Goal: Task Accomplishment & Management: Manage account settings

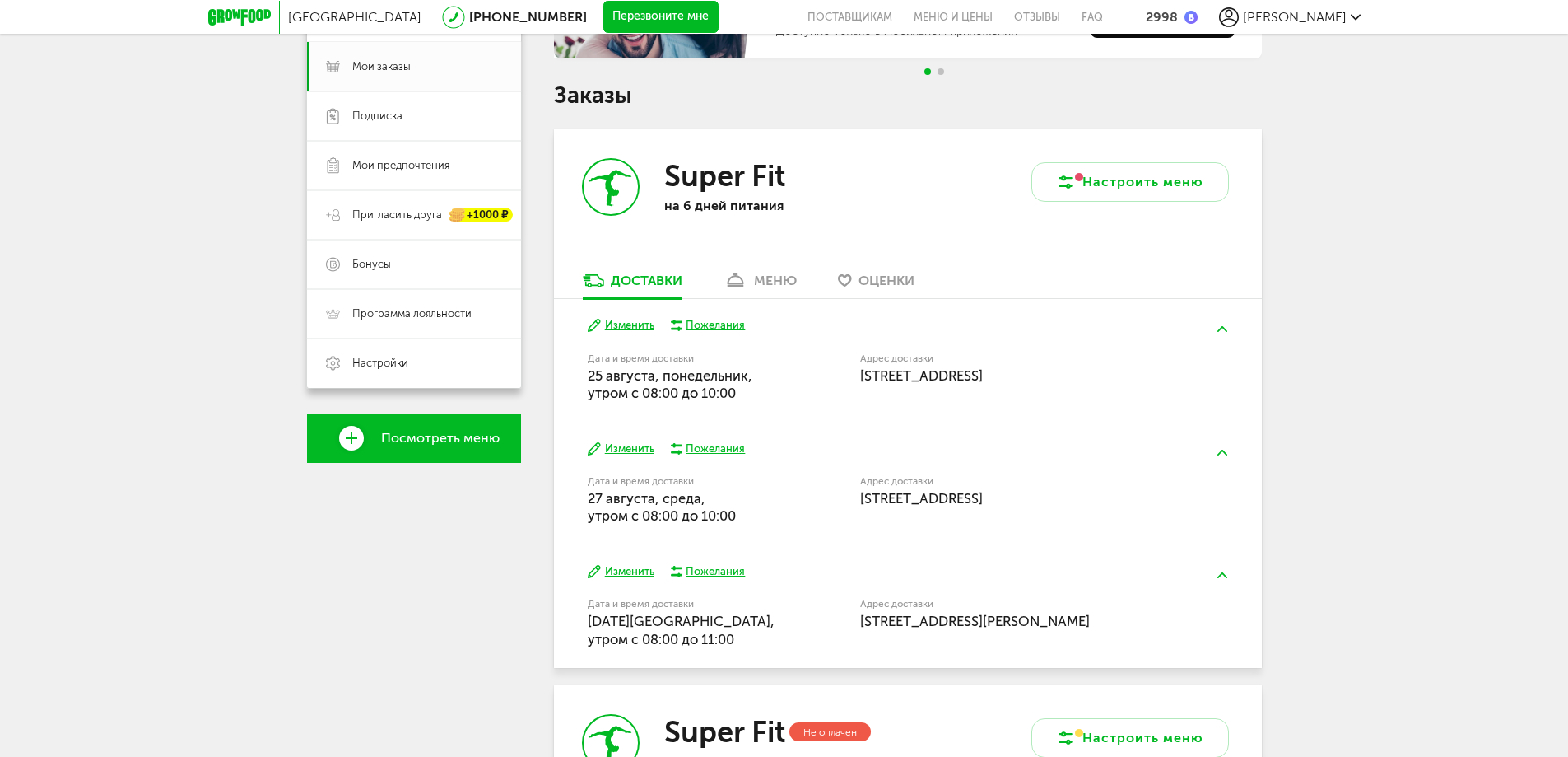
scroll to position [247, 0]
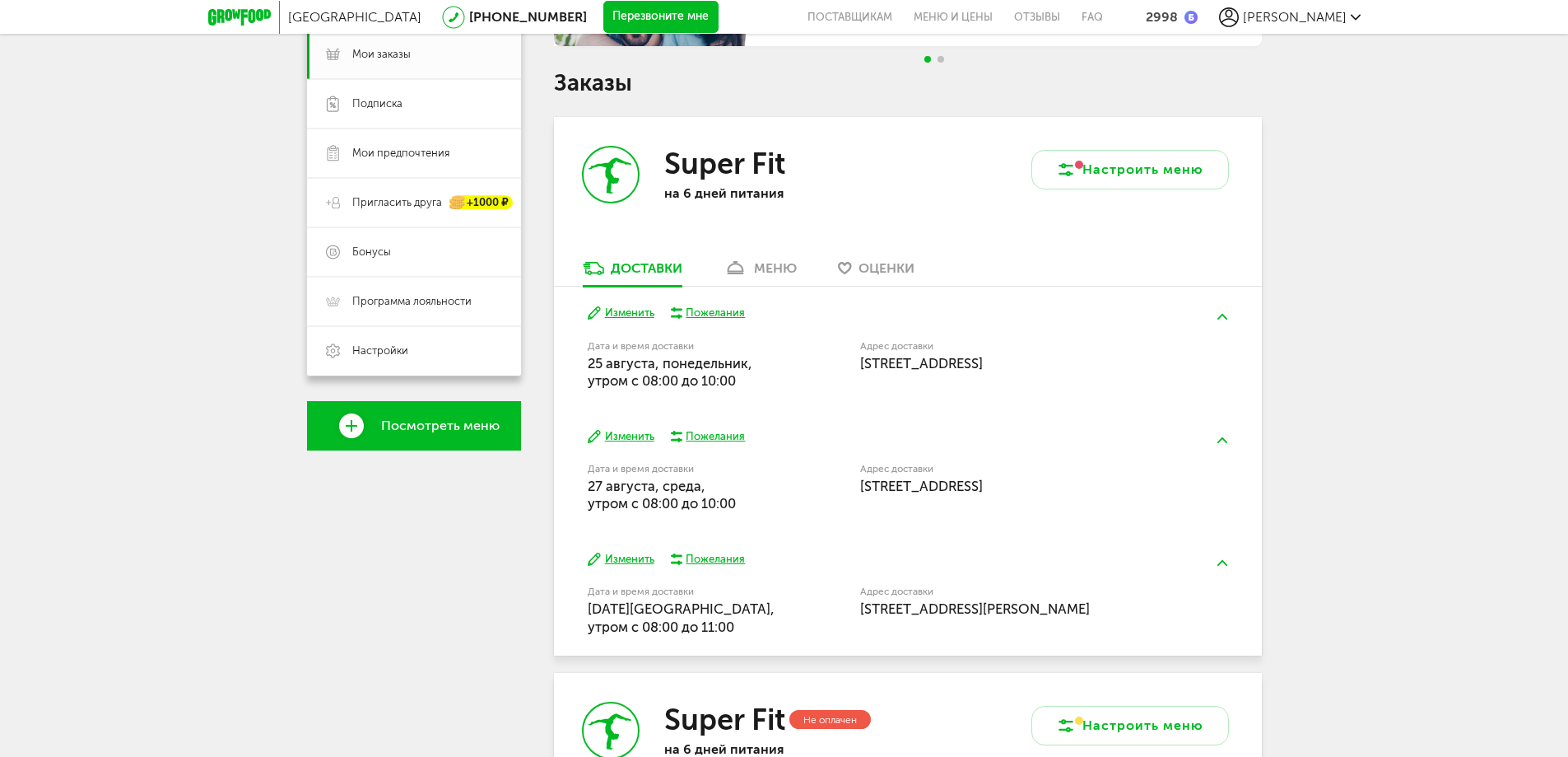
click at [636, 309] on button "Изменить" at bounding box center [621, 313] width 66 height 16
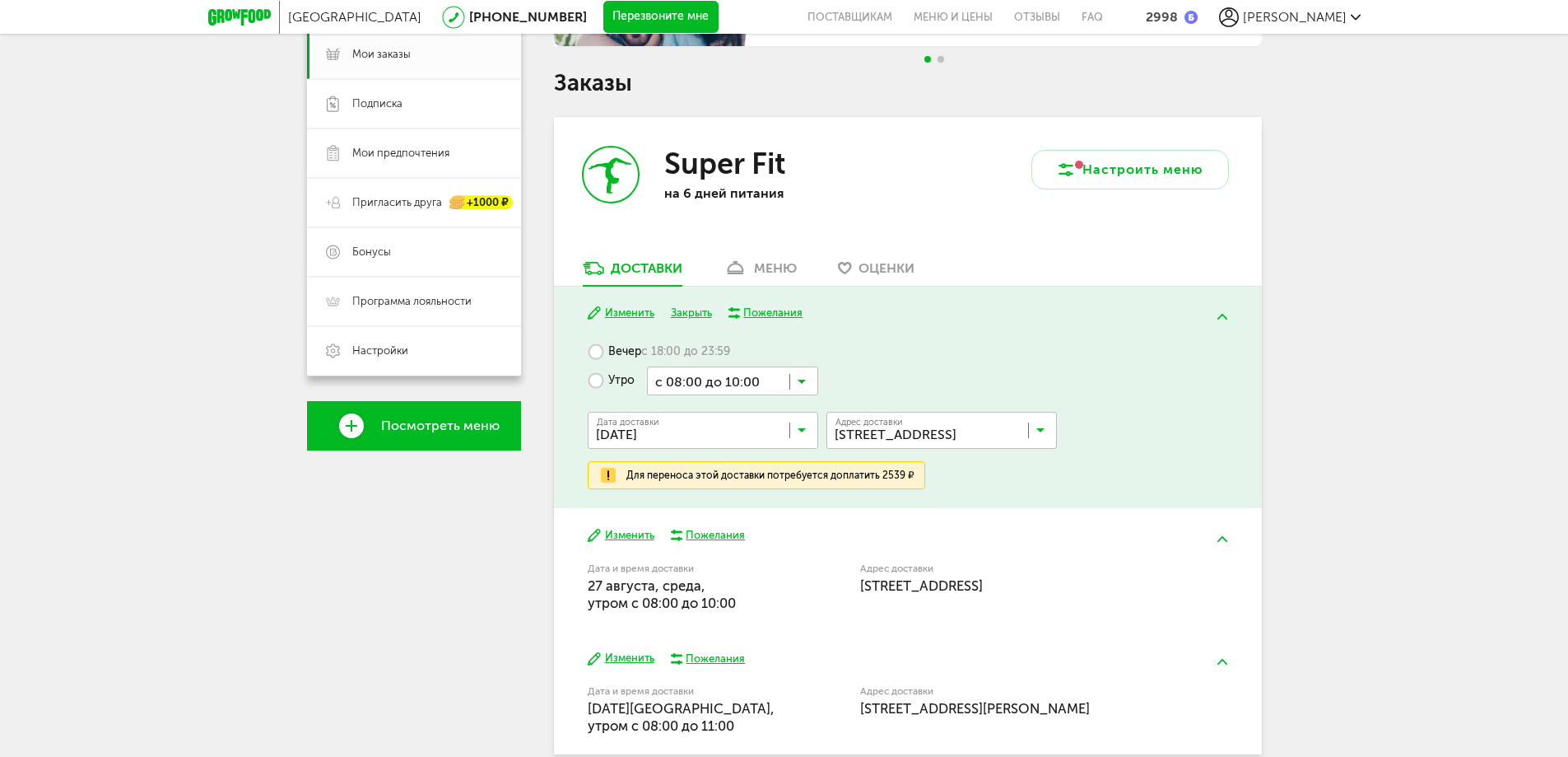
click at [1450, 311] on div "Москва [PHONE_NUMBER] Перезвоните мне поставщикам Меню и цены Отзывы FAQ 2998 […" at bounding box center [784, 593] width 1568 height 1680
click at [1393, 112] on div "Москва [PHONE_NUMBER] Перезвоните мне поставщикам Меню и цены Отзывы FAQ 2998 […" at bounding box center [784, 593] width 1568 height 1680
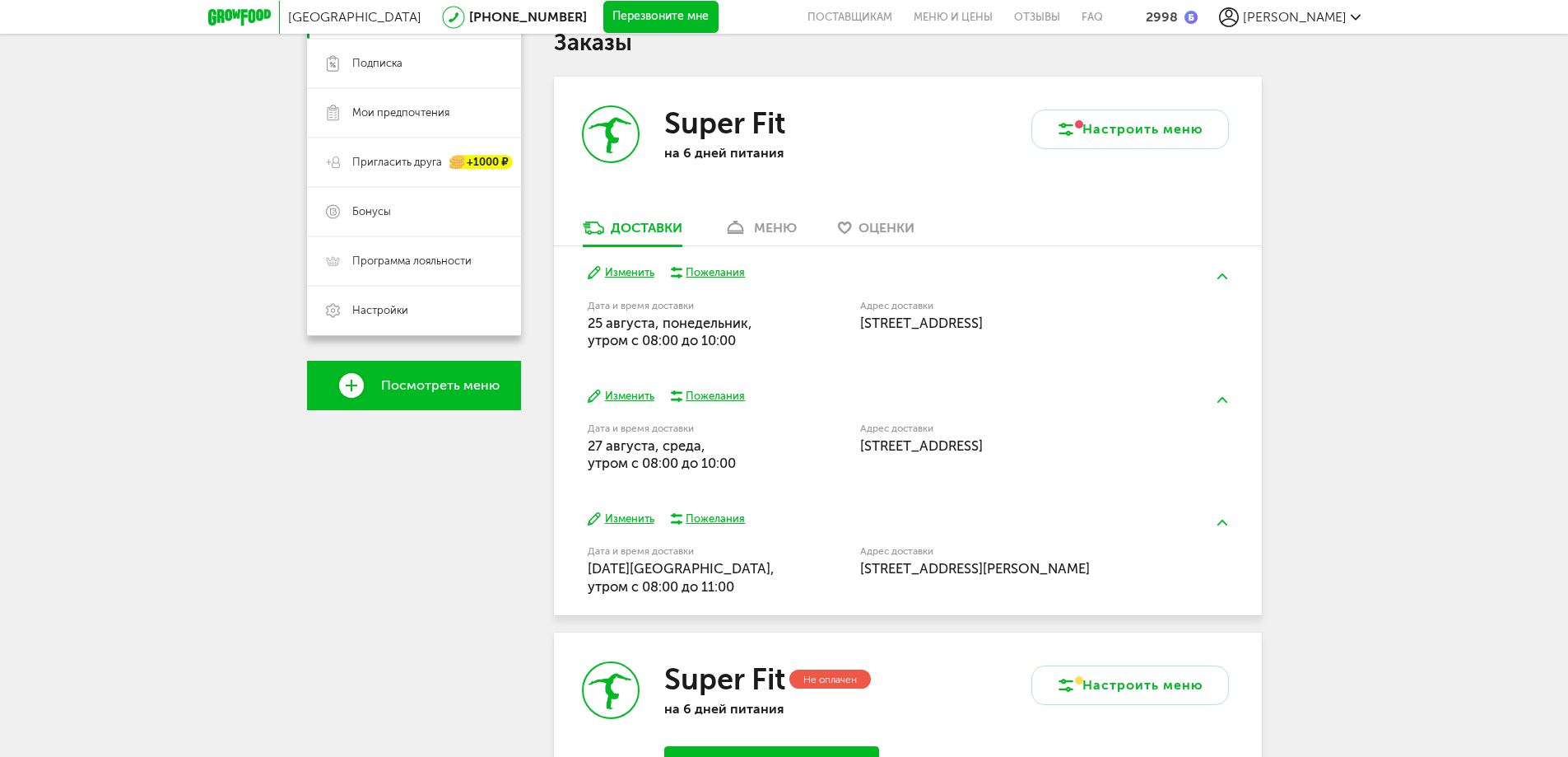
scroll to position [329, 0]
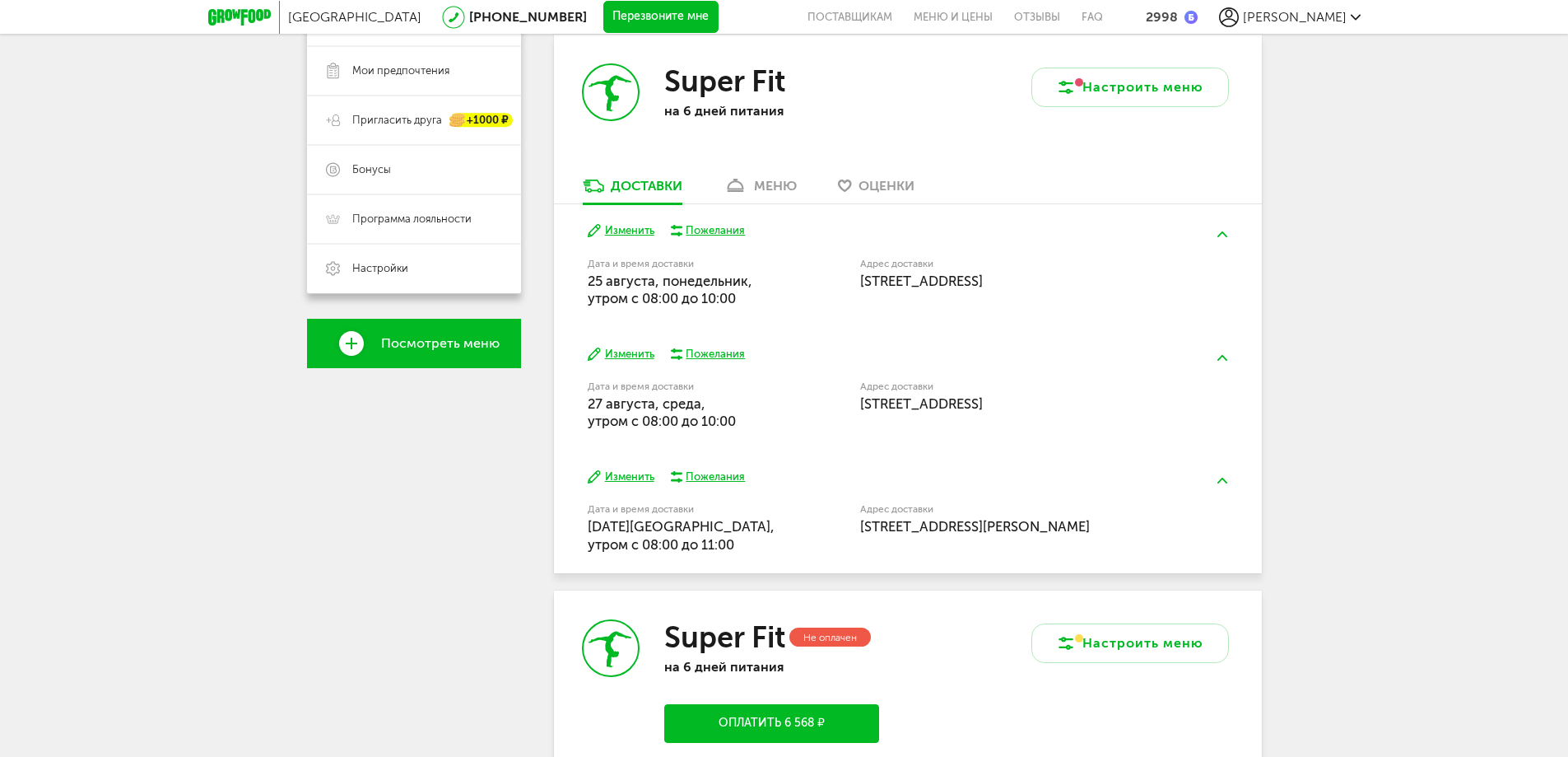
click at [624, 347] on button "Изменить" at bounding box center [621, 354] width 66 height 16
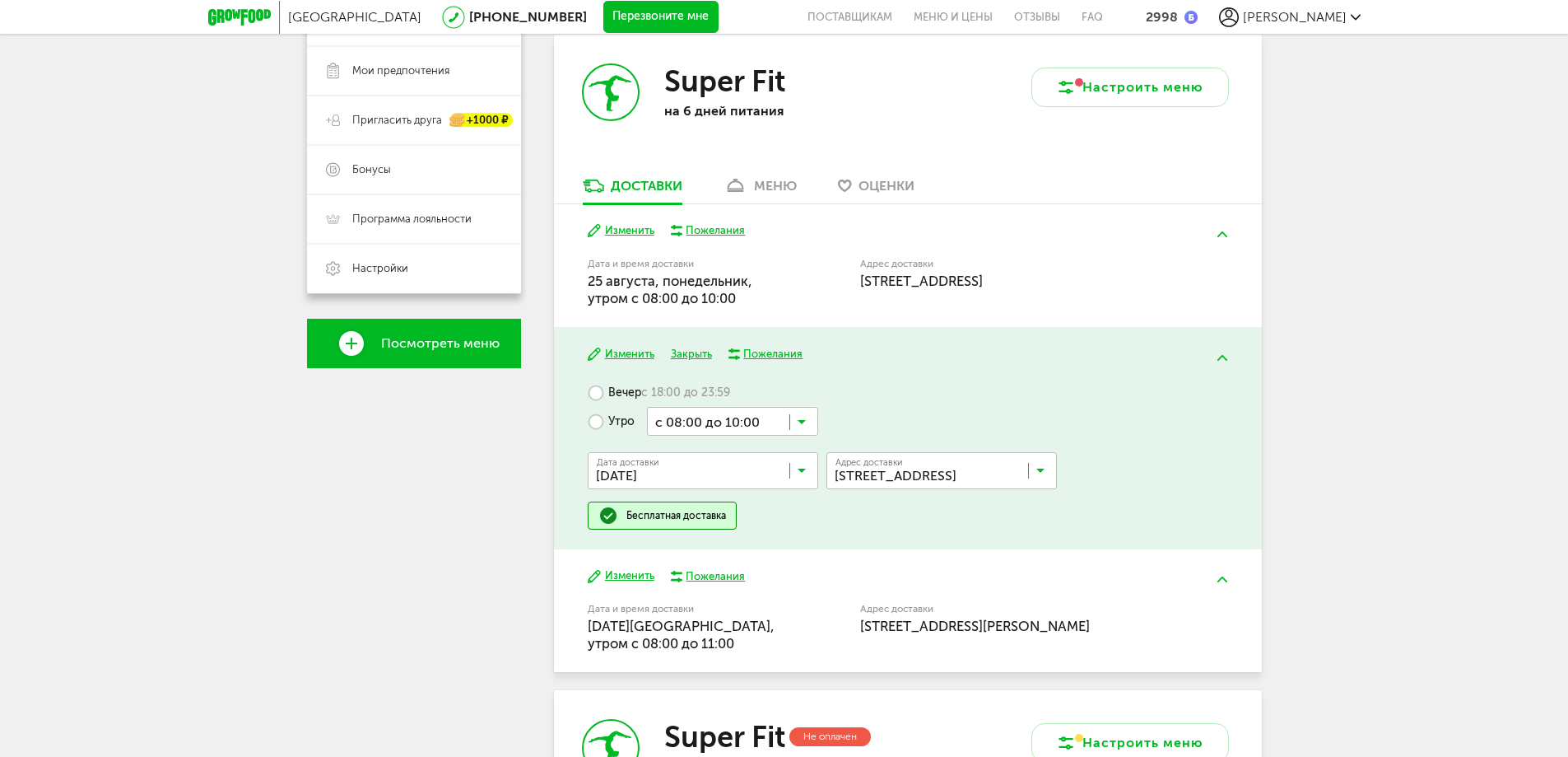
click at [804, 472] on icon at bounding box center [801, 474] width 8 height 17
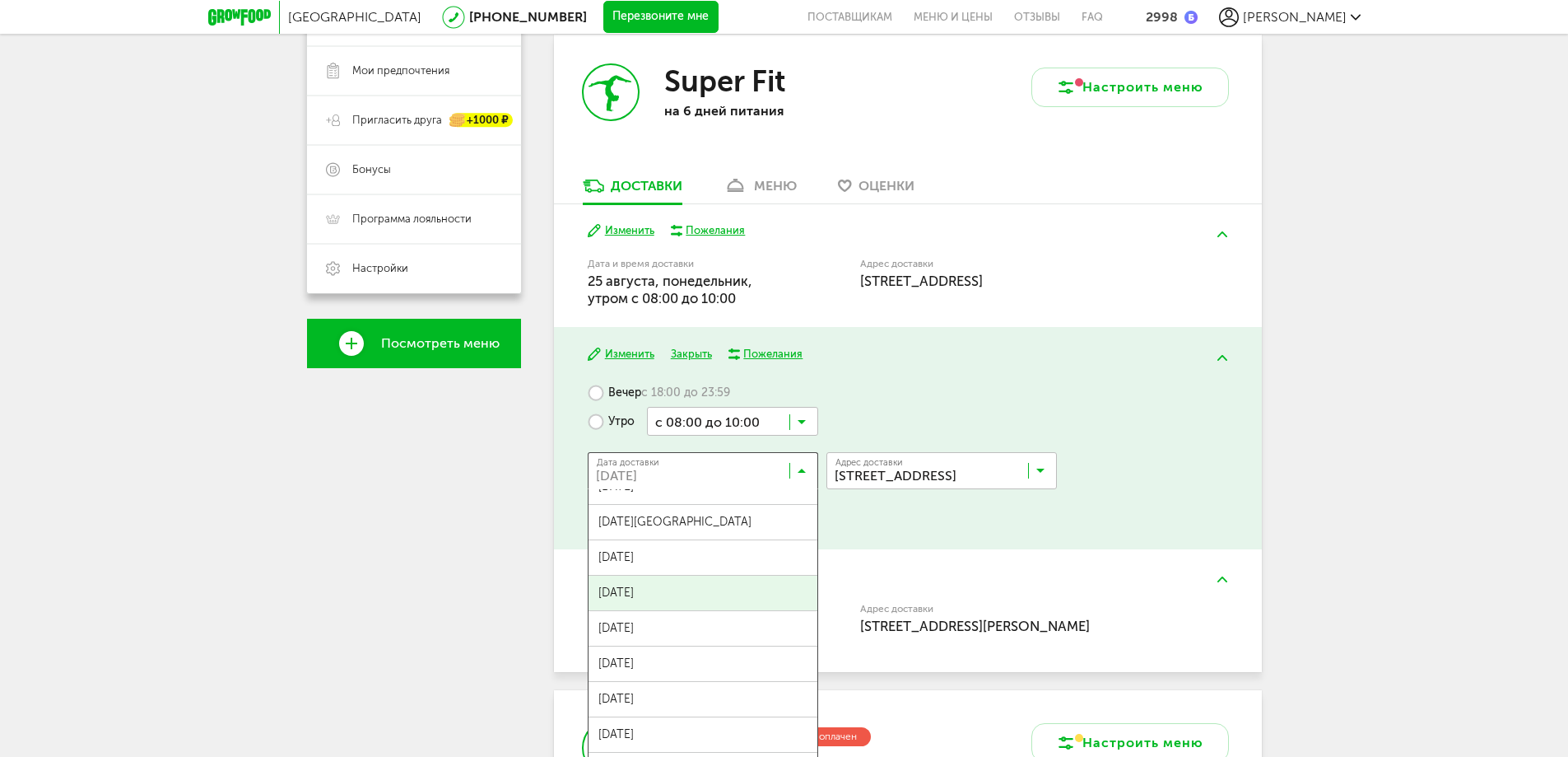
scroll to position [82, 0]
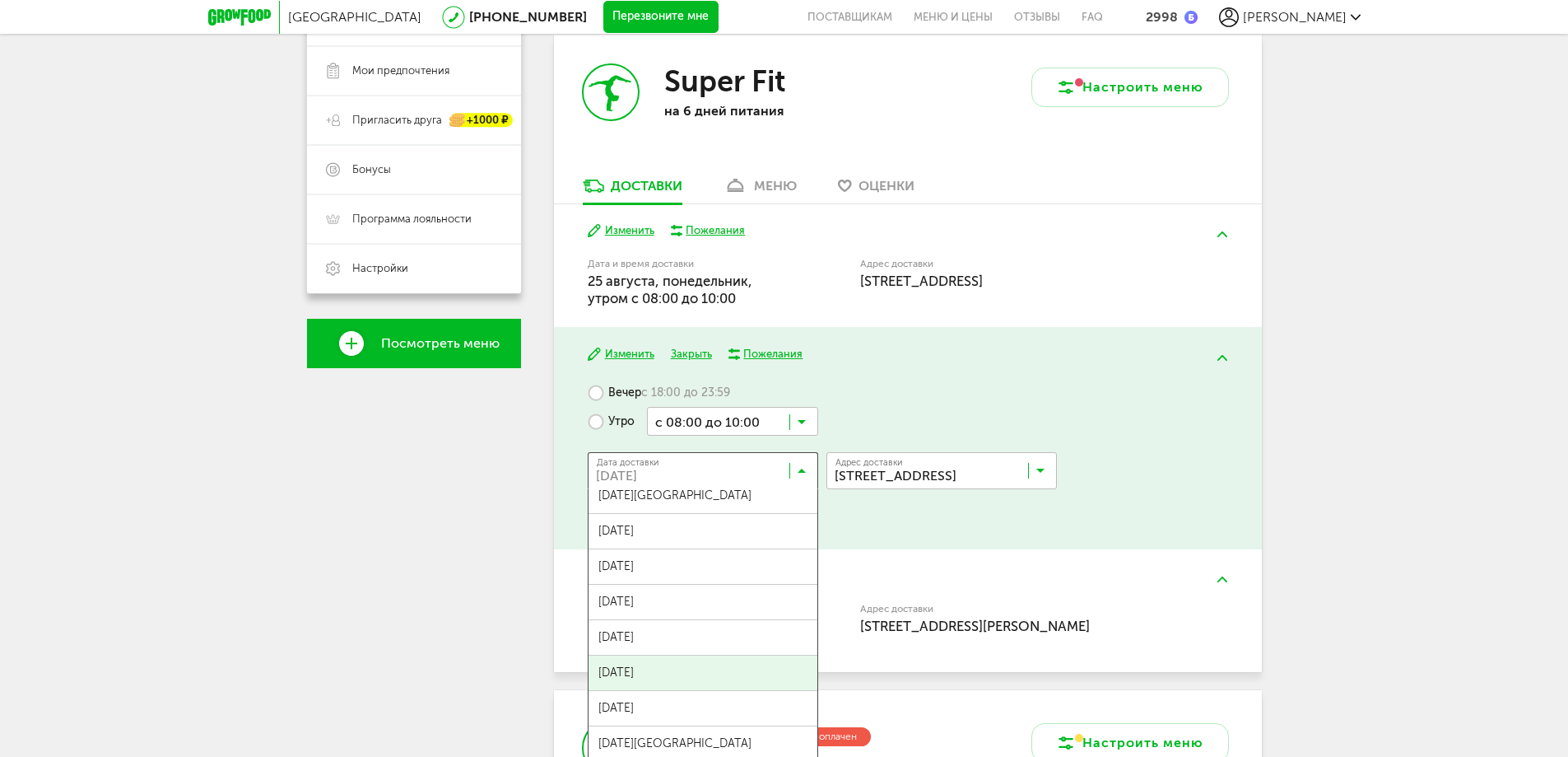
click at [700, 675] on span "[DATE]" at bounding box center [703, 673] width 229 height 35
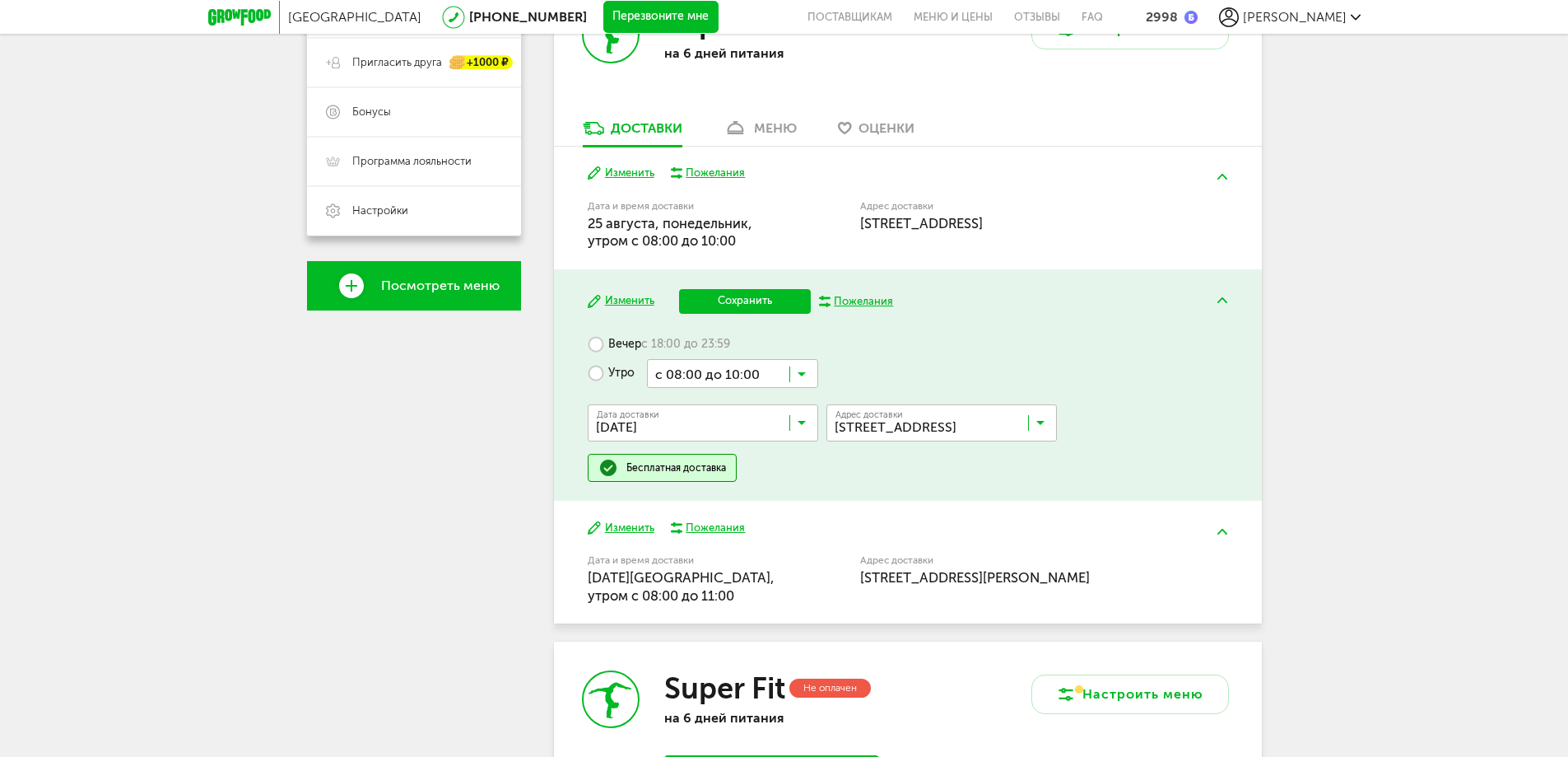
scroll to position [494, 0]
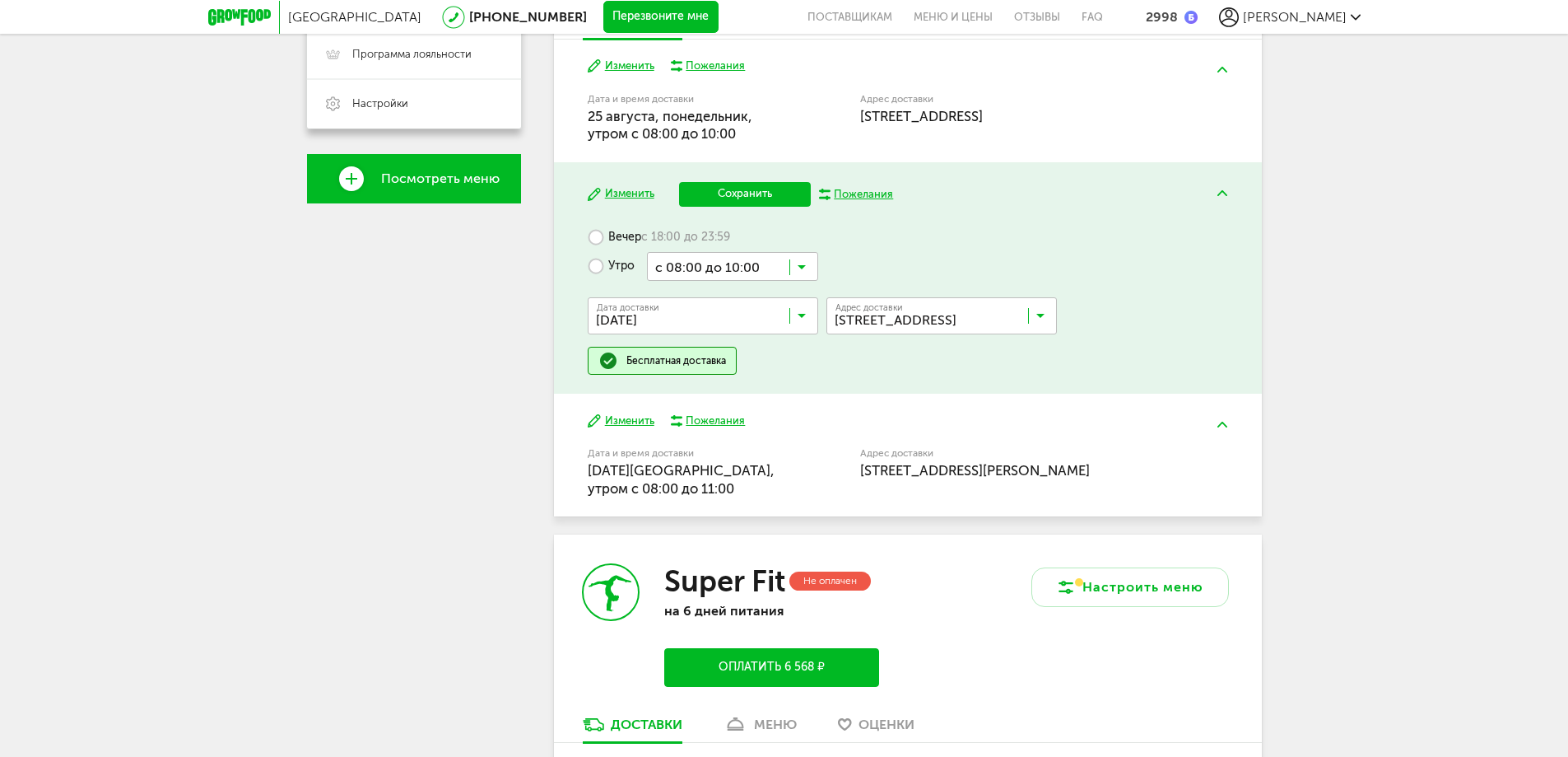
click at [630, 417] on button "Изменить" at bounding box center [621, 421] width 66 height 16
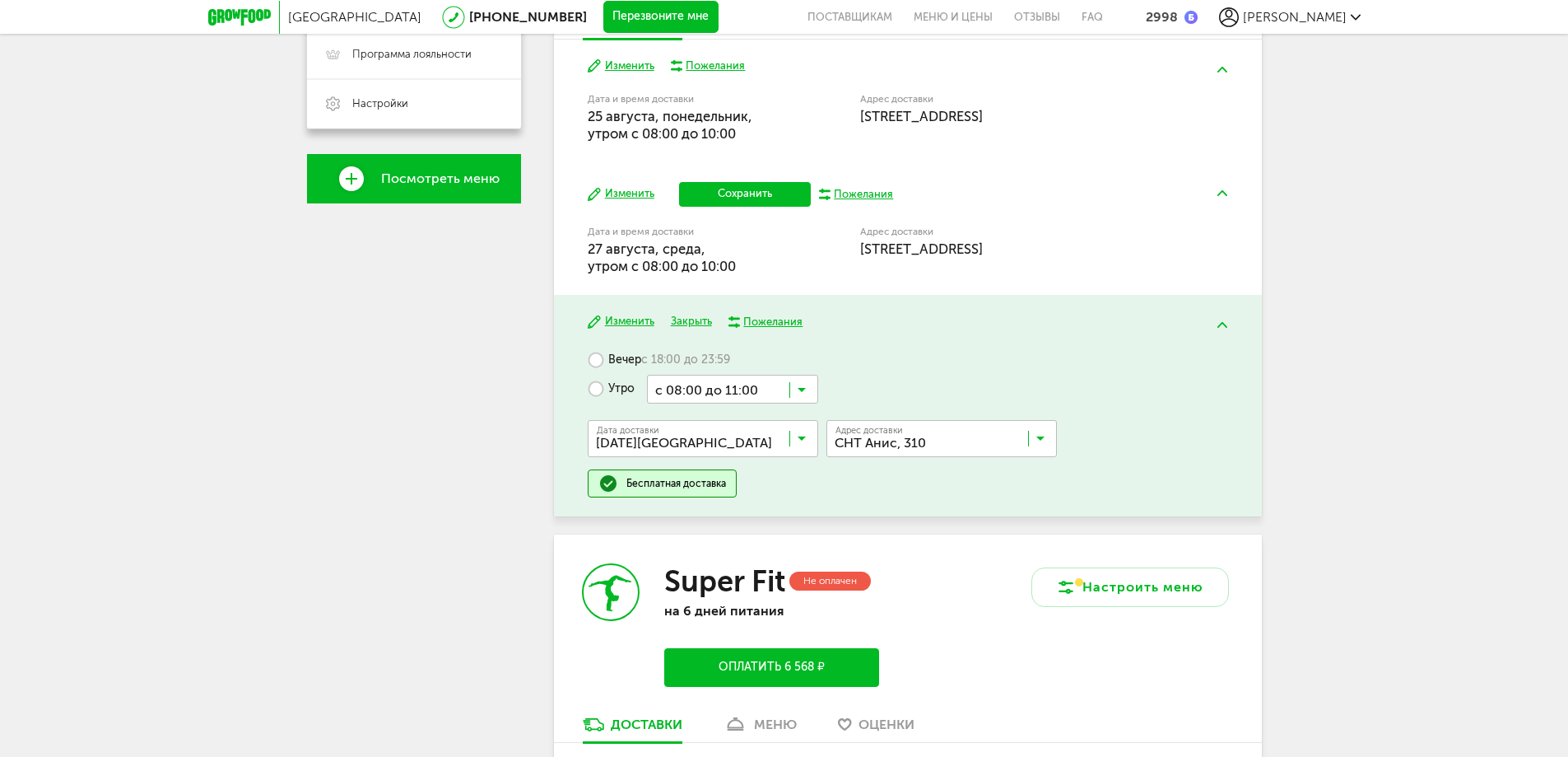
click at [615, 189] on button "Изменить" at bounding box center [621, 194] width 66 height 16
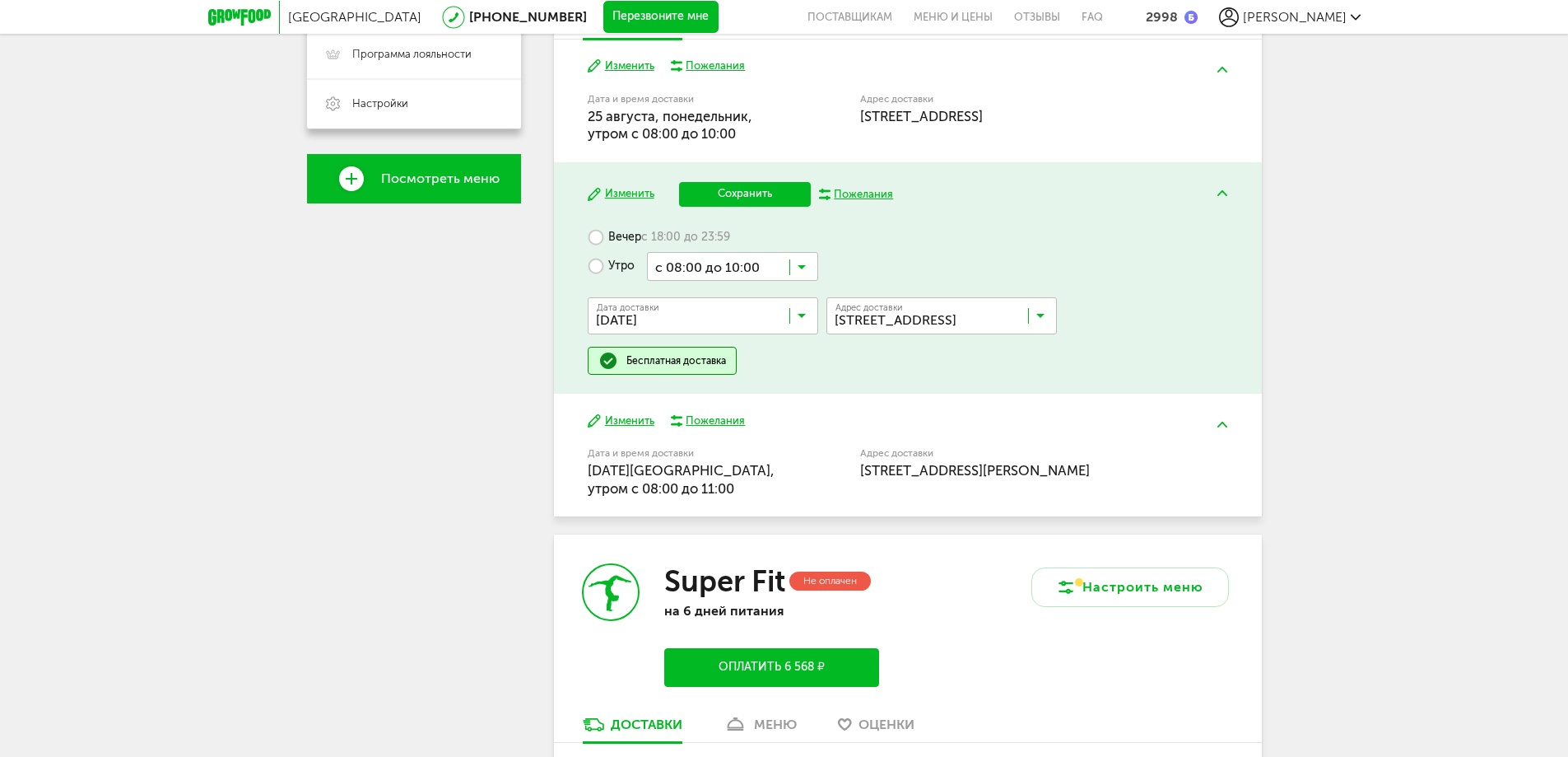
click at [775, 187] on button "Сохранить" at bounding box center [745, 194] width 132 height 25
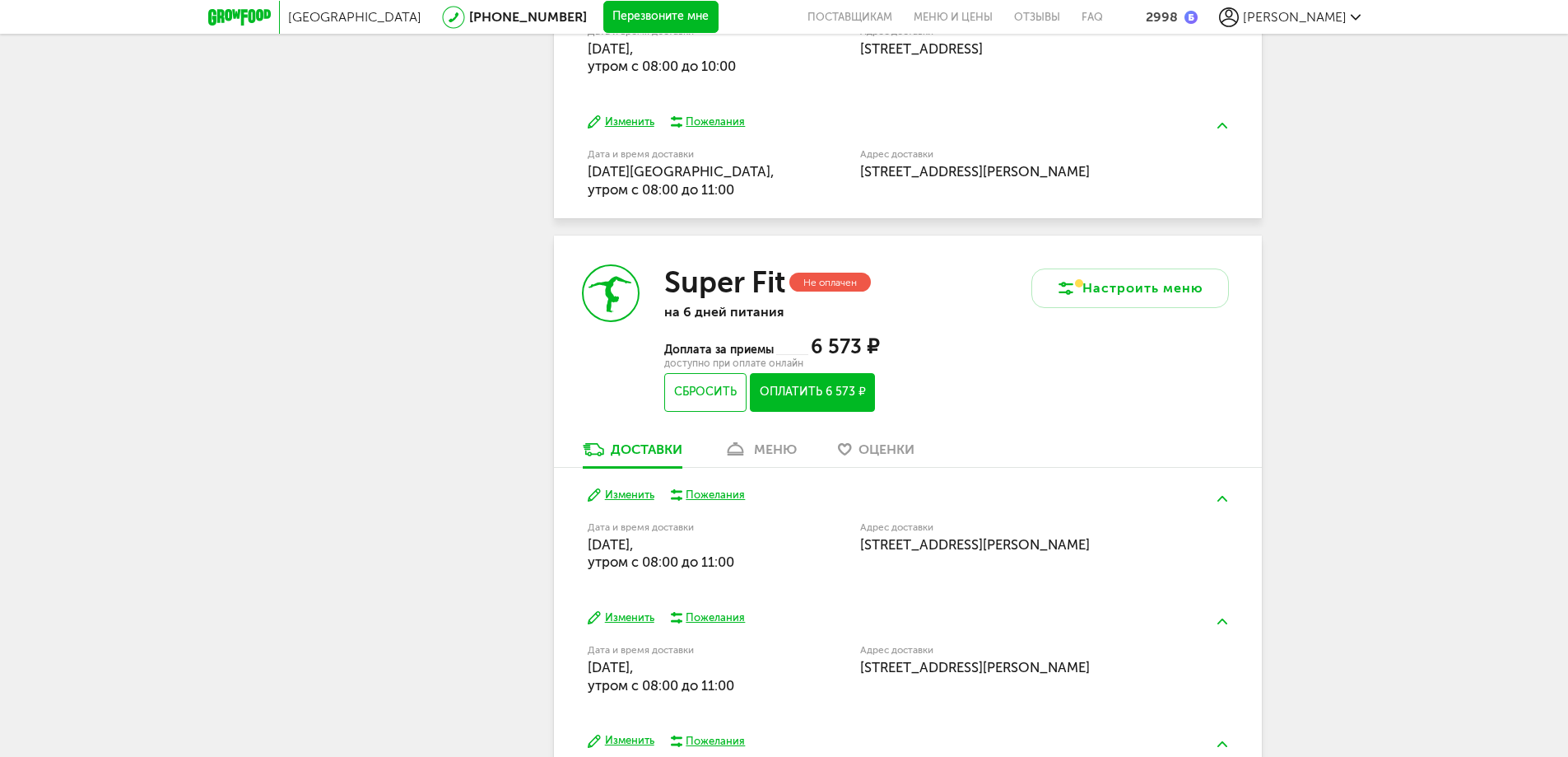
scroll to position [412, 0]
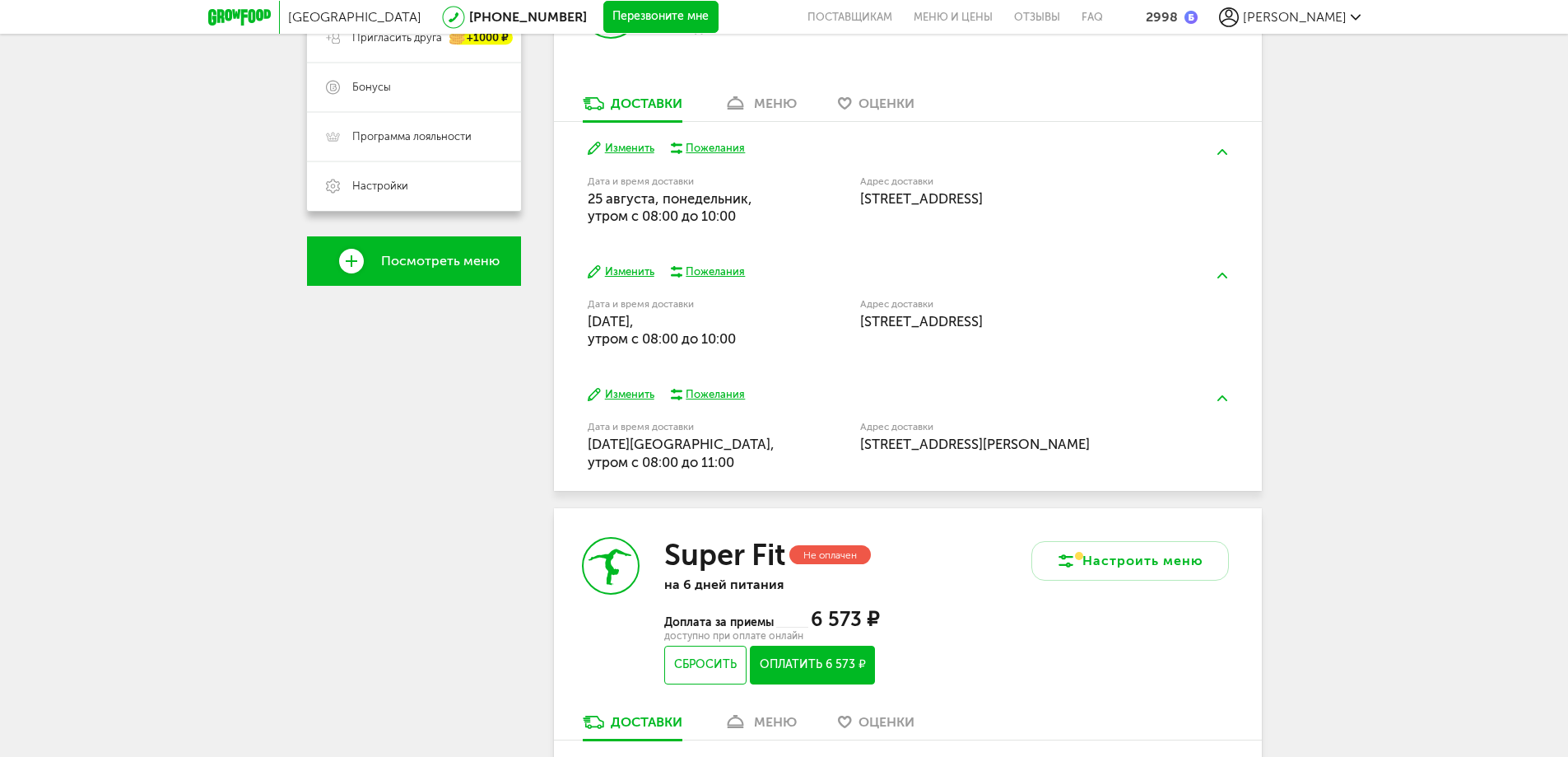
click at [613, 270] on button "Изменить" at bounding box center [621, 272] width 66 height 16
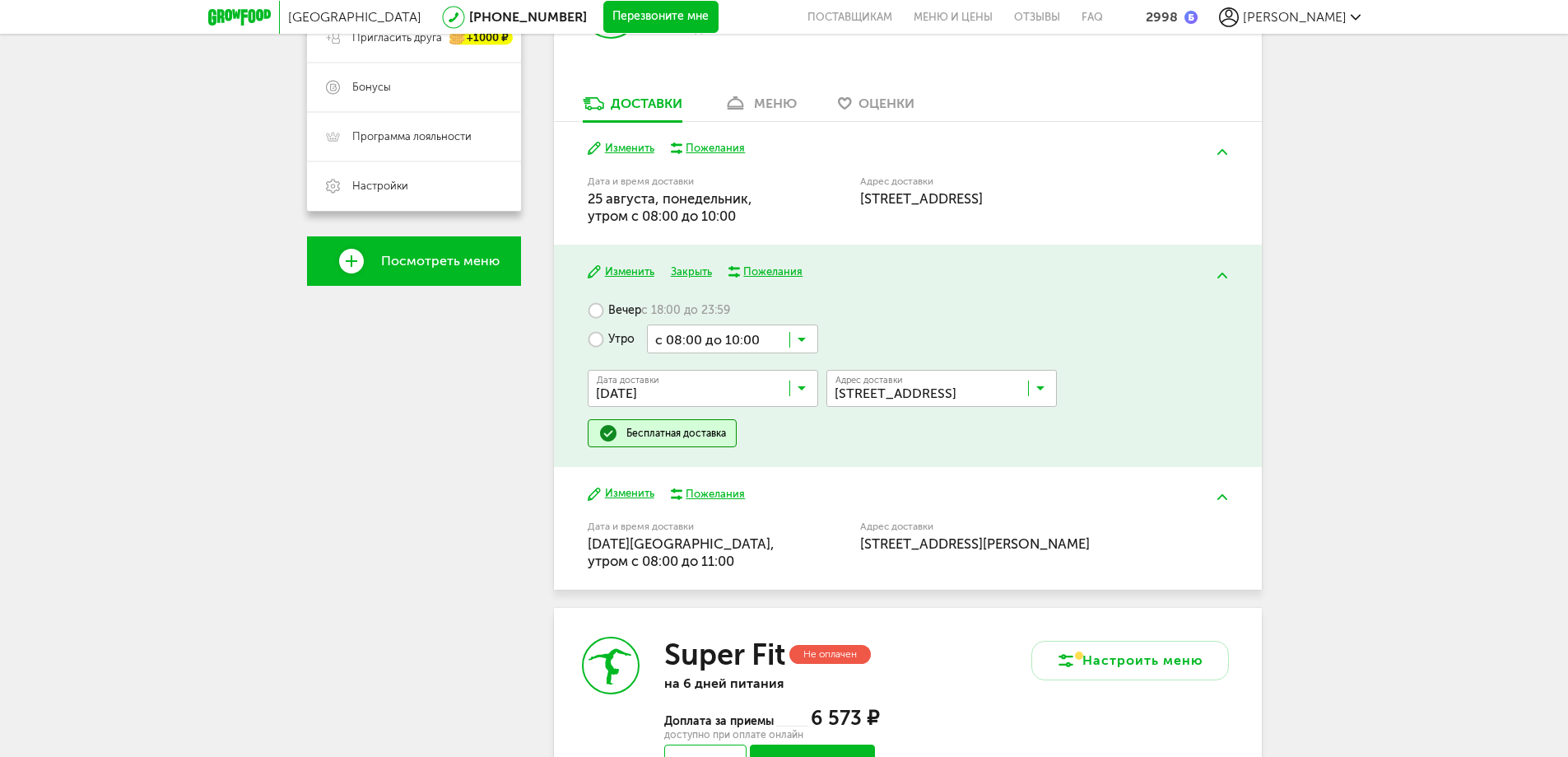
click at [800, 387] on icon at bounding box center [801, 392] width 8 height 17
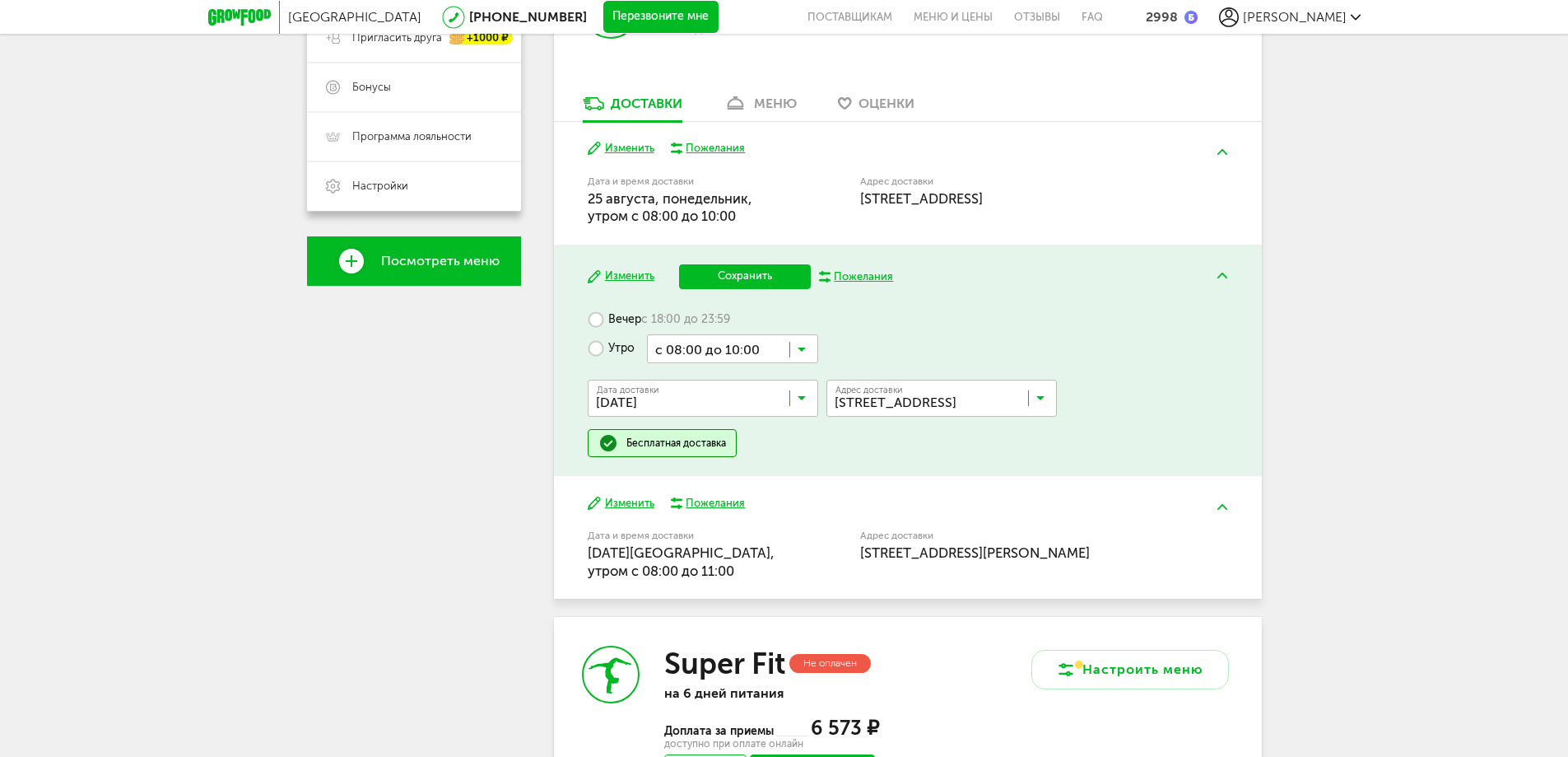
click at [700, 425] on span "27 августа, среда" at bounding box center [703, 435] width 229 height 35
click at [737, 272] on button "Сохранить" at bounding box center [745, 277] width 132 height 25
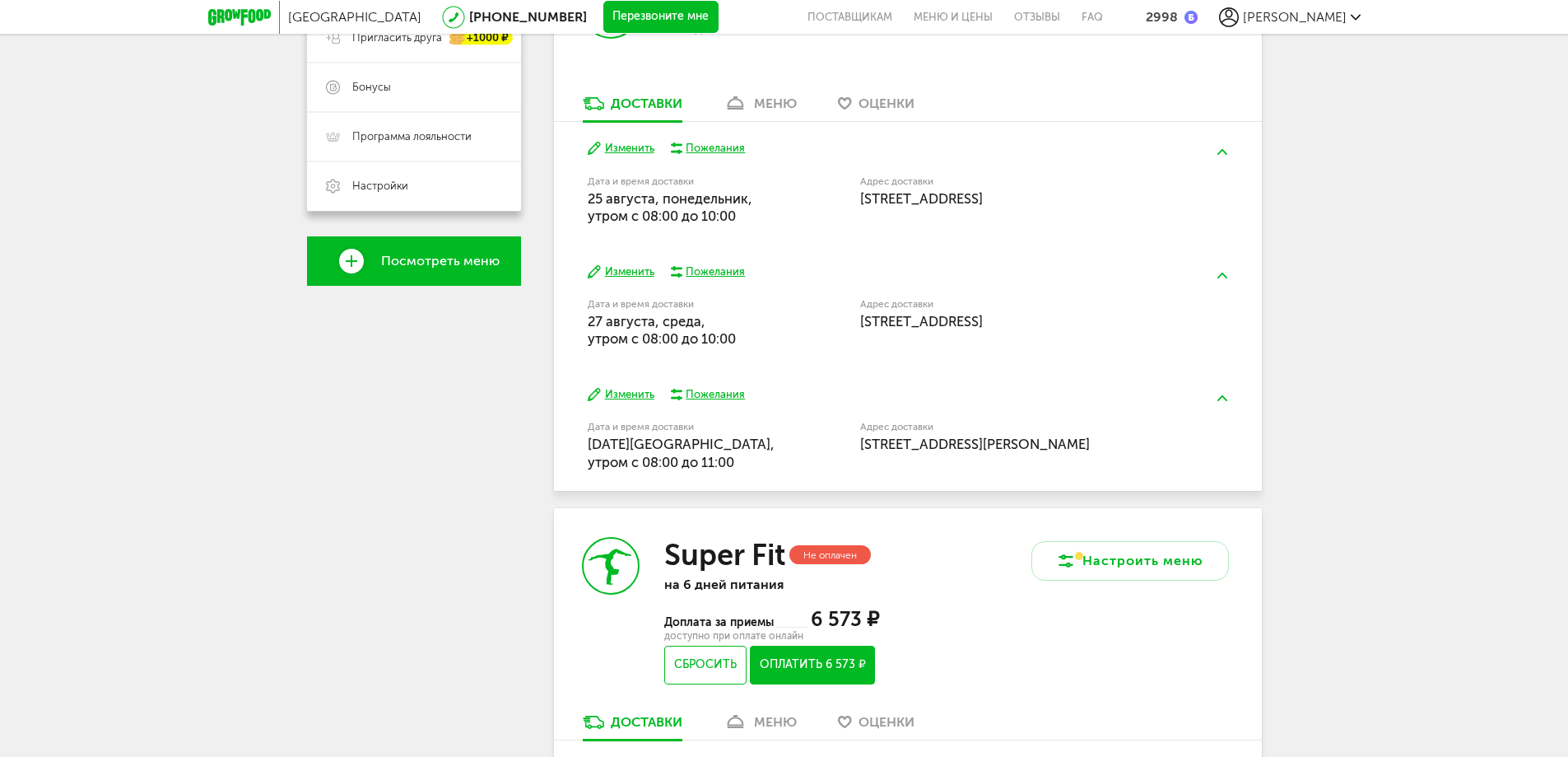
click at [626, 394] on button "Изменить" at bounding box center [621, 395] width 66 height 16
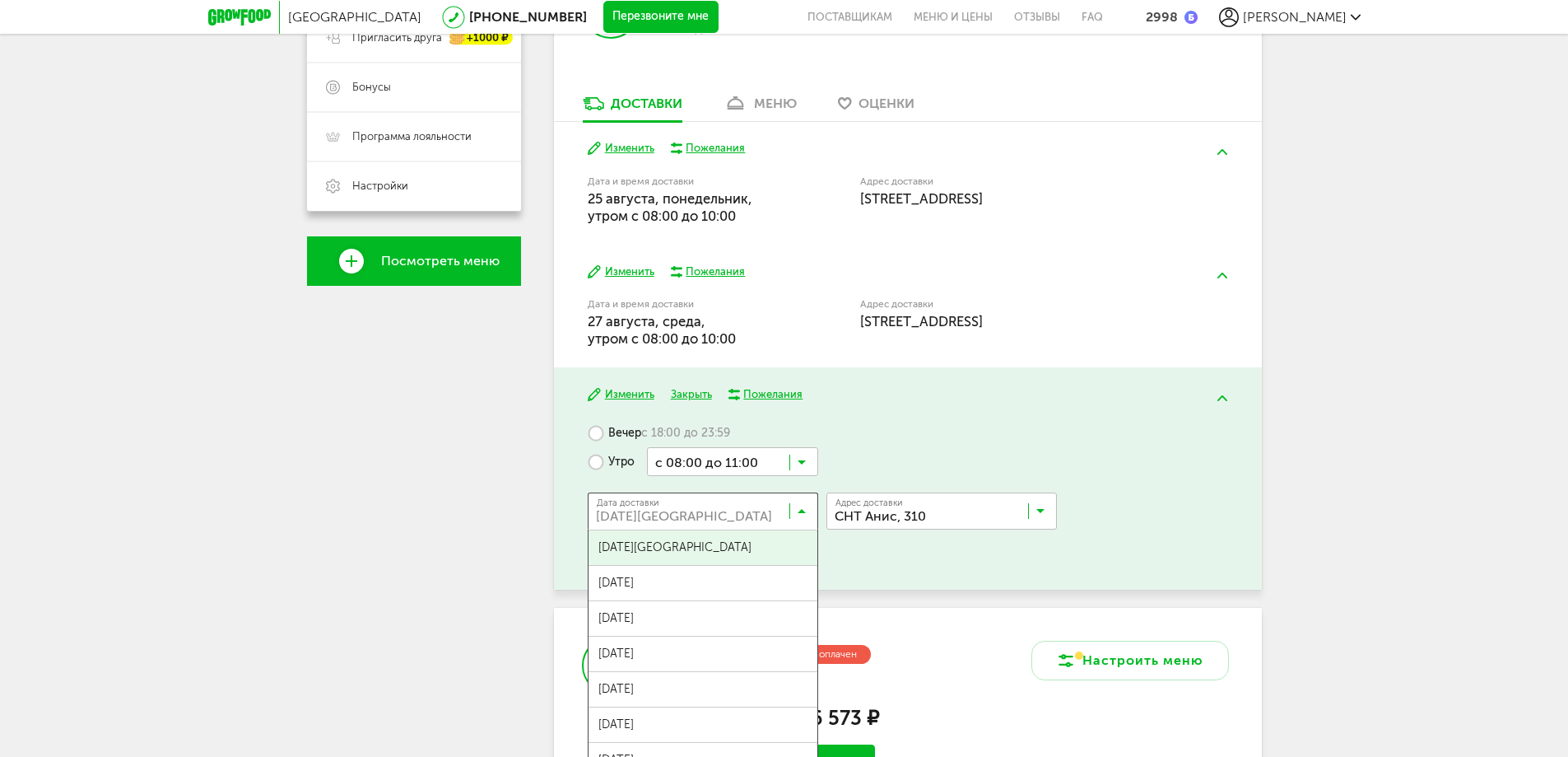
click at [803, 510] on icon at bounding box center [801, 515] width 8 height 17
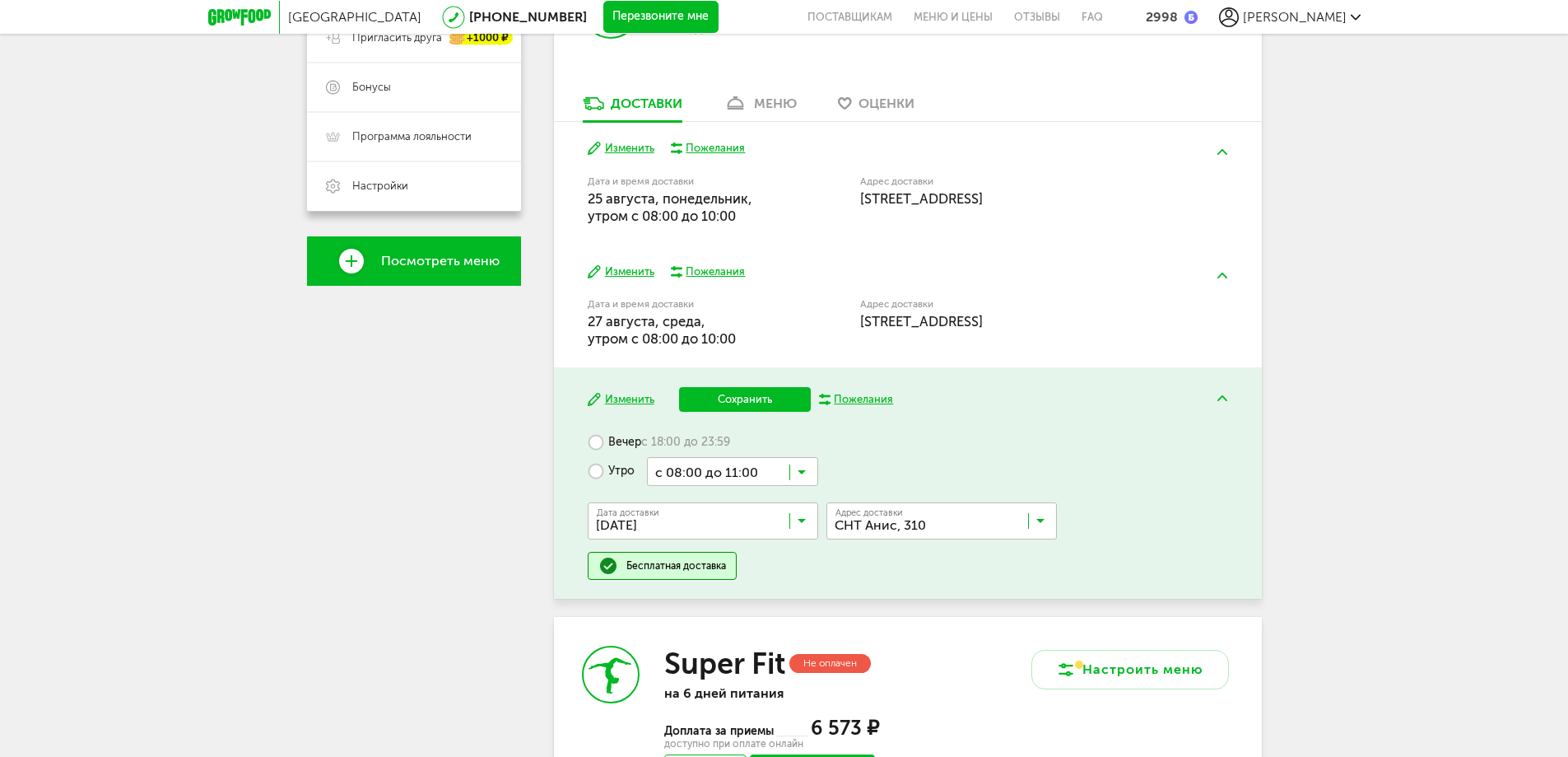
click at [698, 720] on span "03 сентября, среда" at bounding box center [703, 735] width 229 height 35
click at [1054, 526] on input "Search for option" at bounding box center [946, 525] width 231 height 28
click at [941, 552] on span "[STREET_ADDRESS]" at bounding box center [889, 558] width 104 height 35
click at [800, 469] on icon at bounding box center [801, 476] width 8 height 17
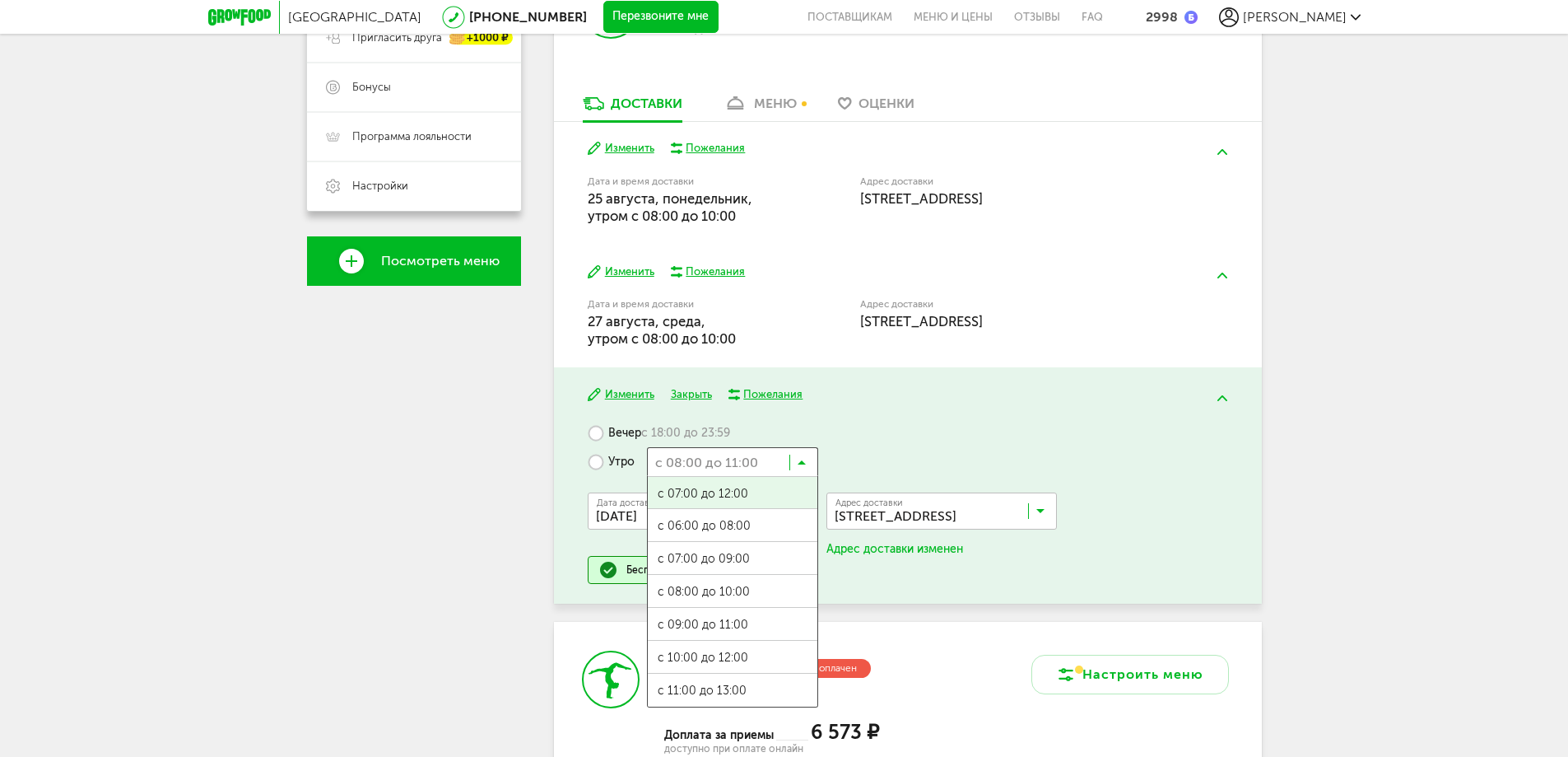
click at [803, 464] on icon at bounding box center [801, 466] width 8 height 17
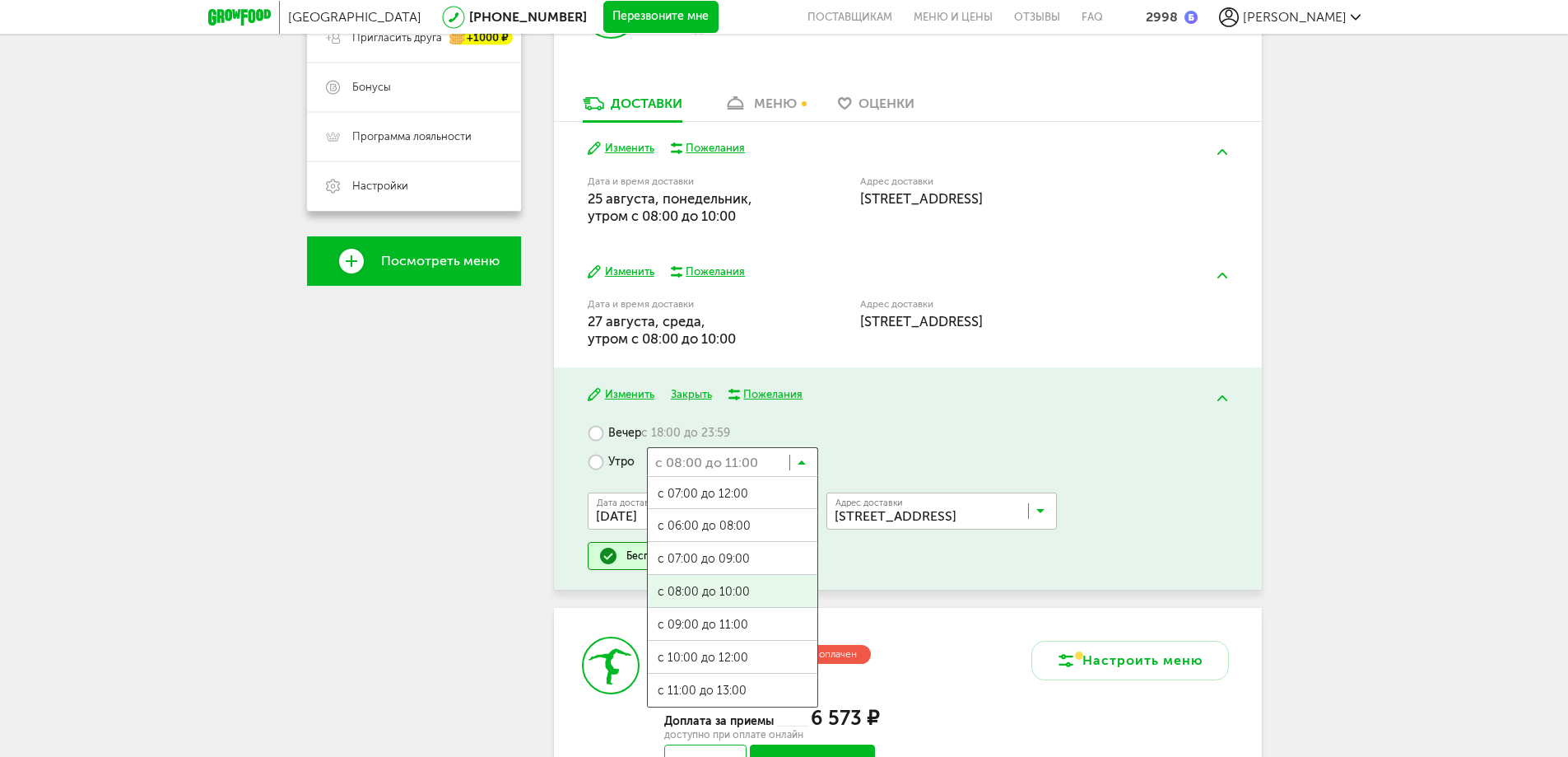
click at [719, 583] on ul "с 07:00 до 12:00 с 06:00 до 08:00 с 07:00 до 09:00 с 08:00 до 10:00 с 09:00 до …" at bounding box center [733, 592] width 171 height 232
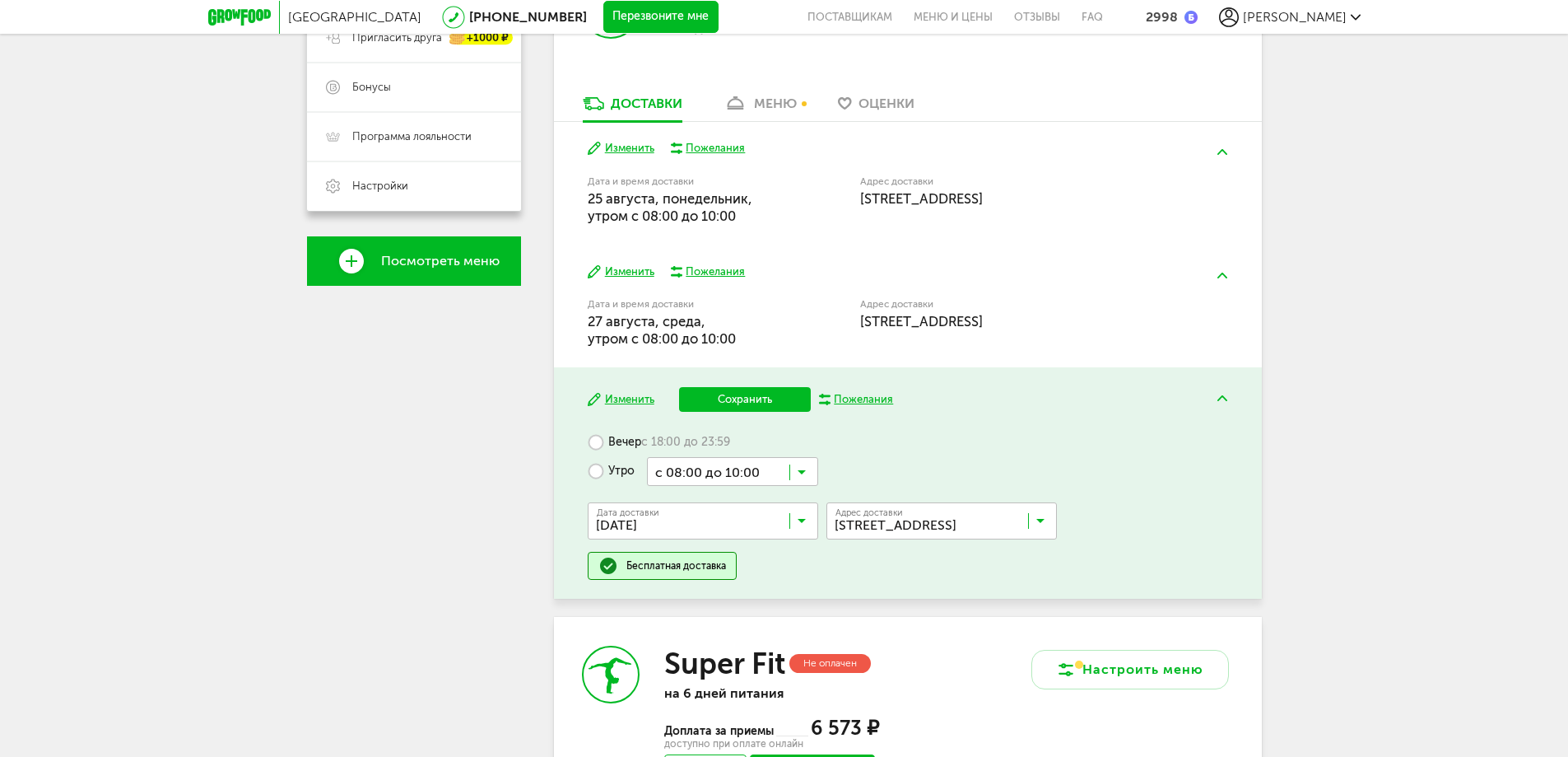
click at [723, 393] on button "Сохранить" at bounding box center [745, 400] width 132 height 25
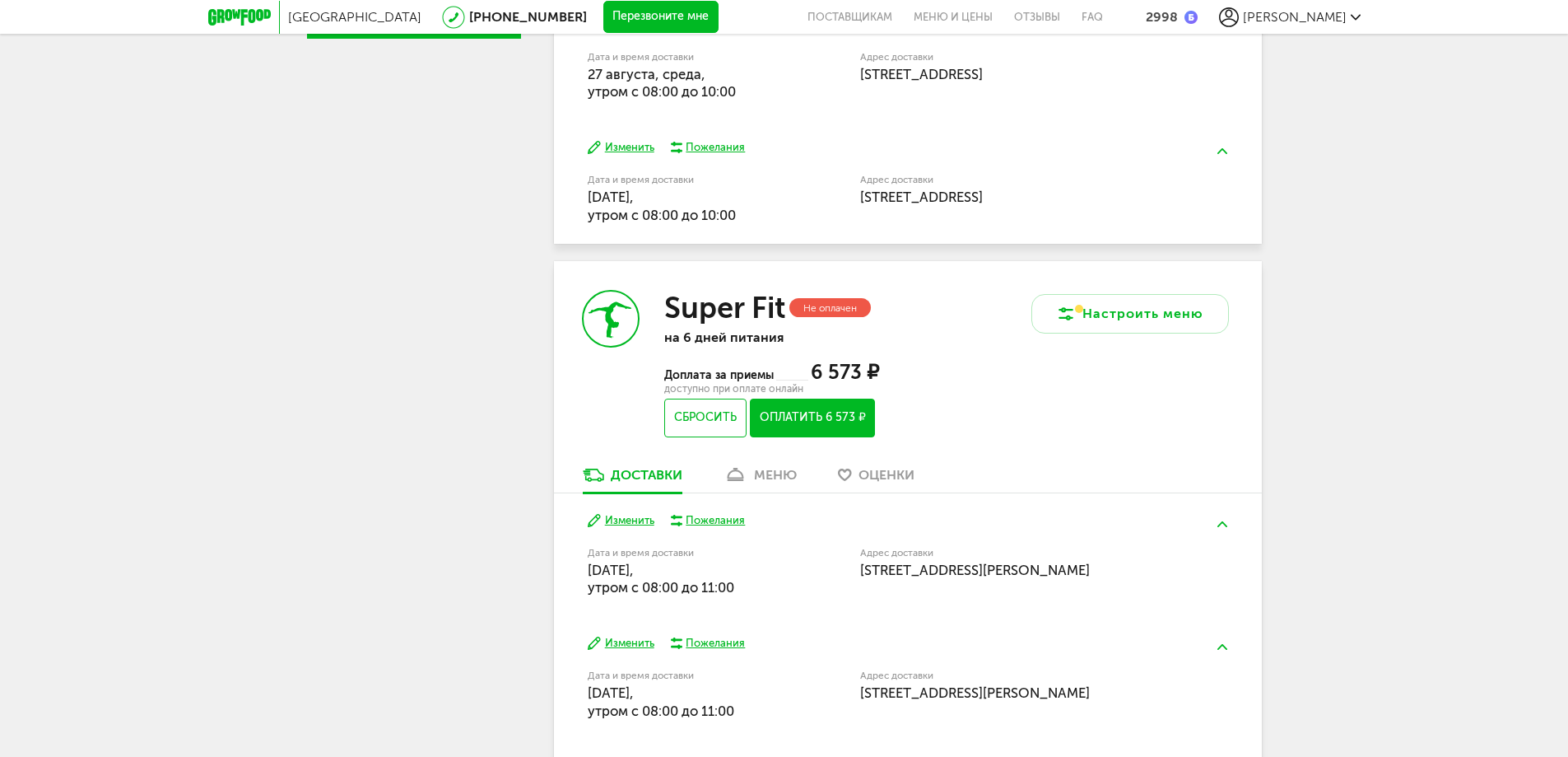
scroll to position [741, 0]
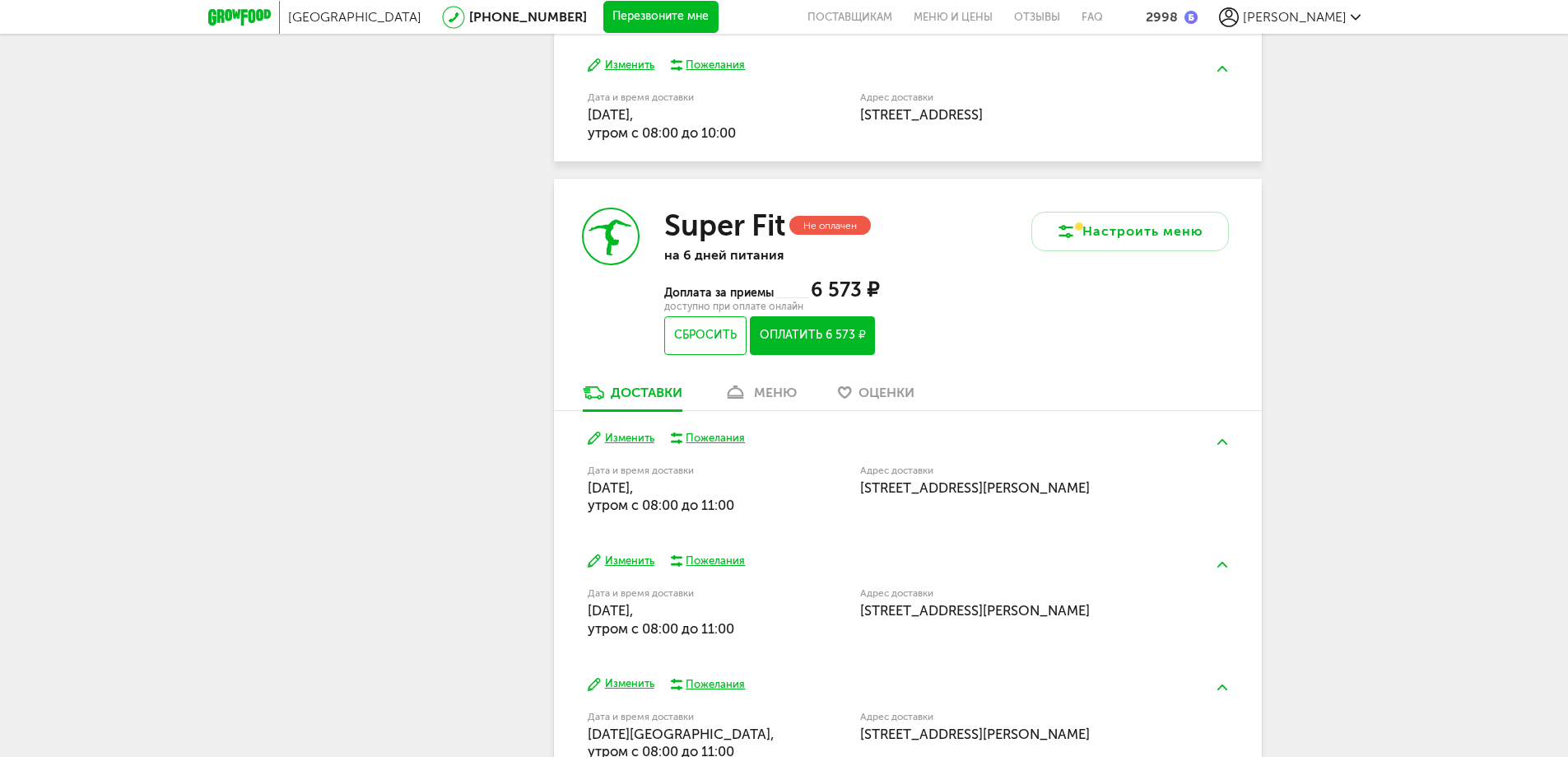
click at [622, 430] on button "Изменить" at bounding box center [621, 438] width 66 height 16
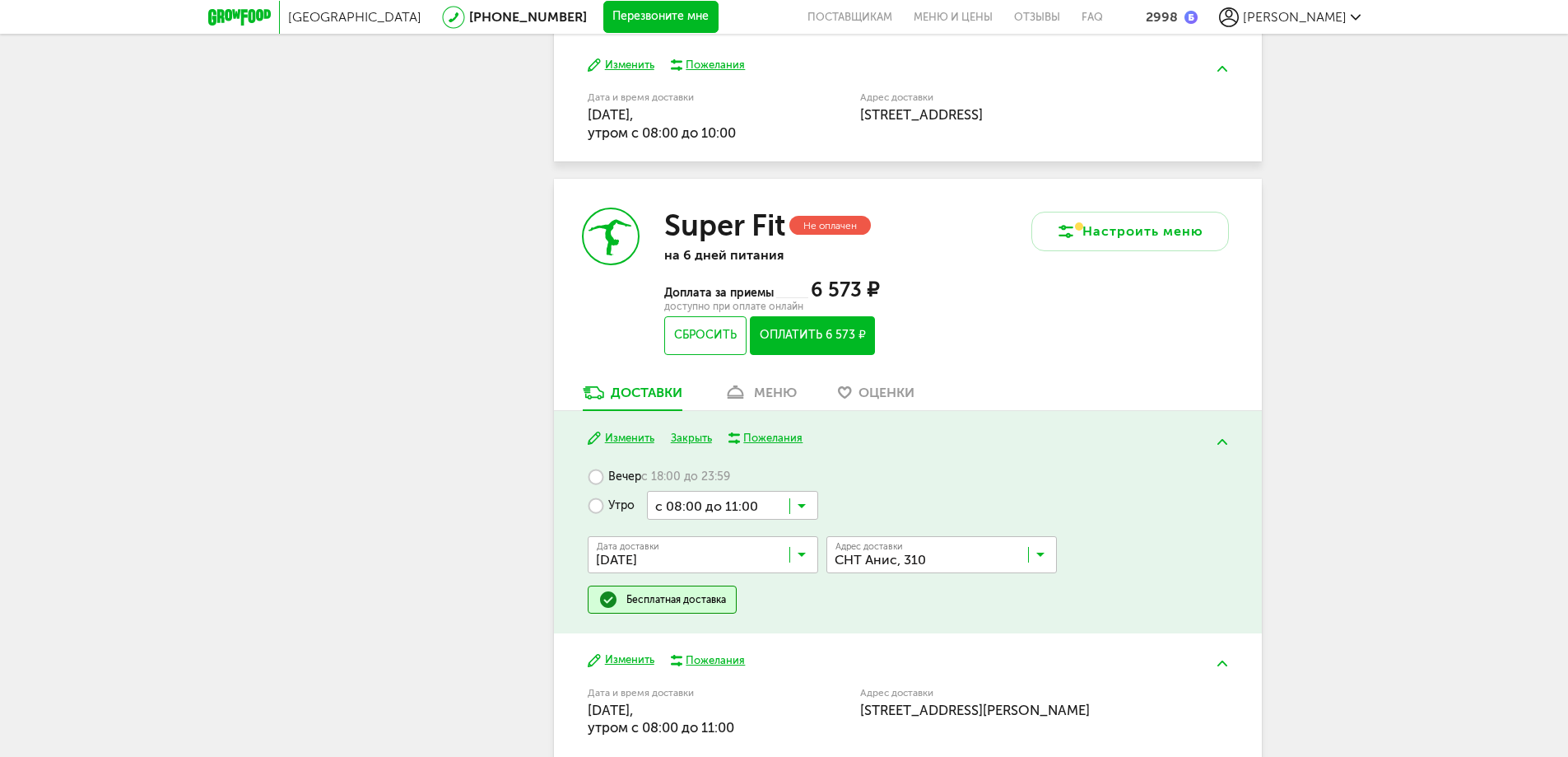
click at [799, 558] on icon at bounding box center [801, 558] width 8 height 17
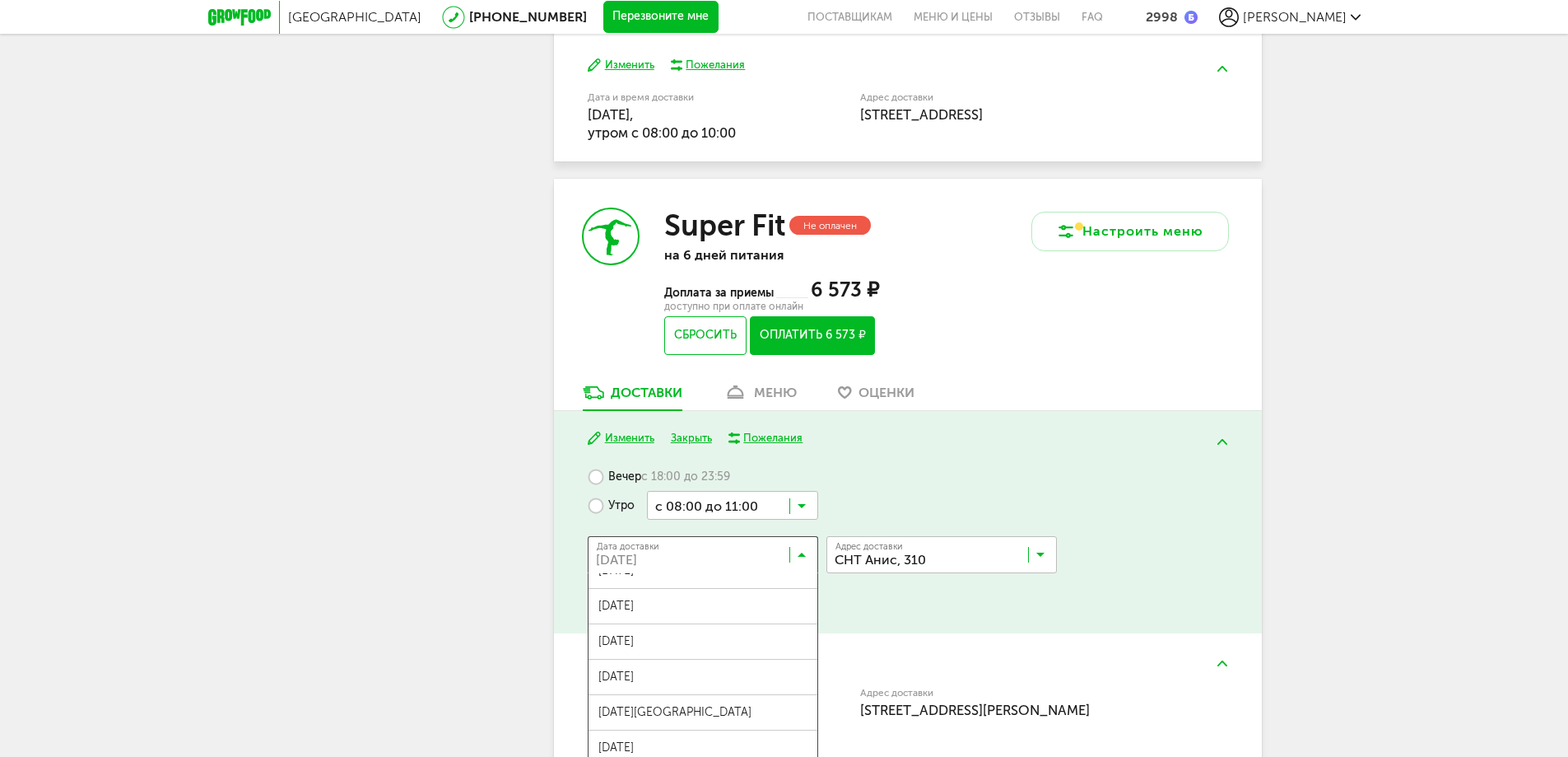
scroll to position [247, 0]
click at [689, 699] on span "05 сентября, пятница" at bounding box center [703, 699] width 229 height 35
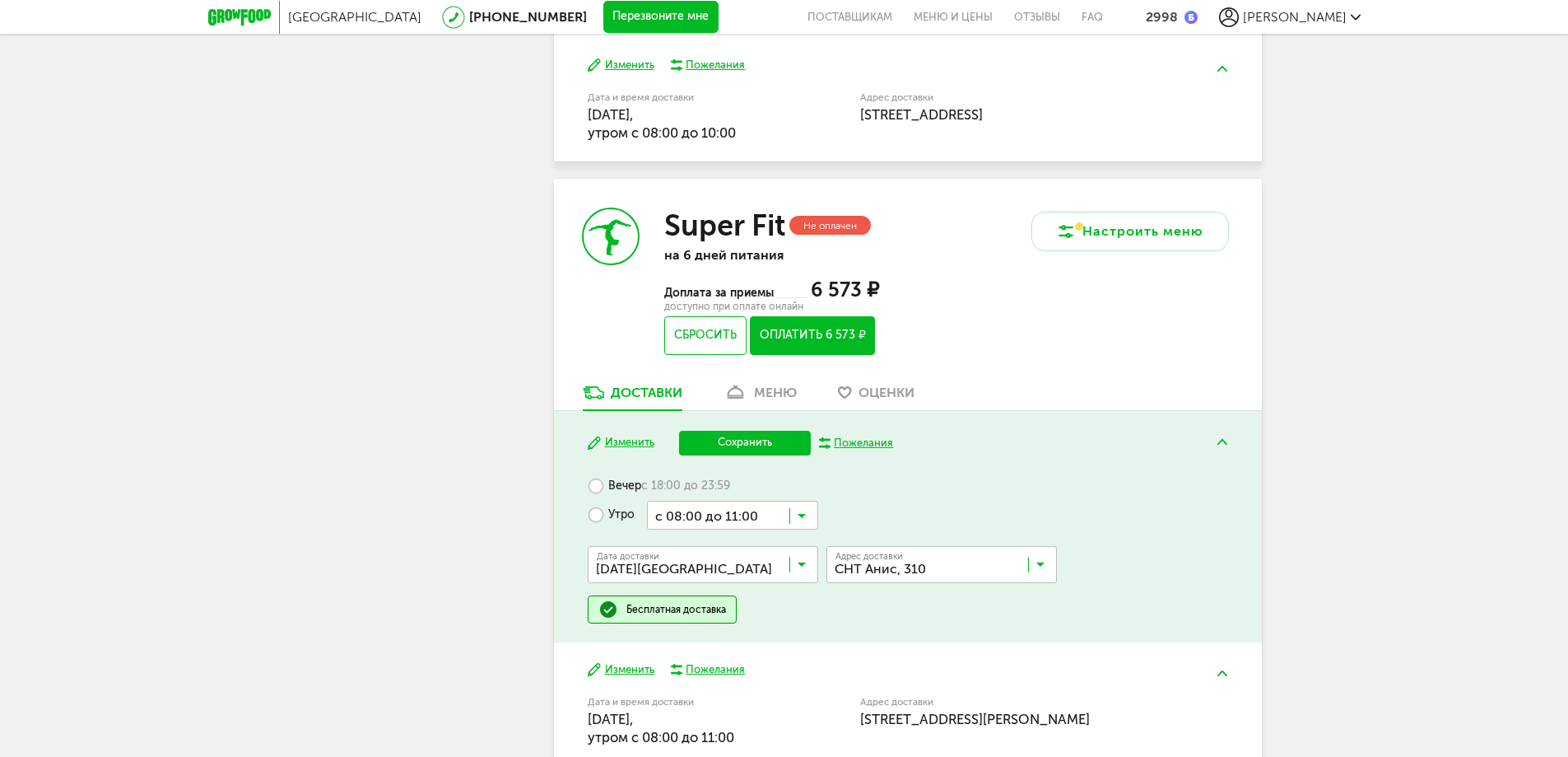
click at [776, 444] on button "Сохранить" at bounding box center [745, 443] width 132 height 25
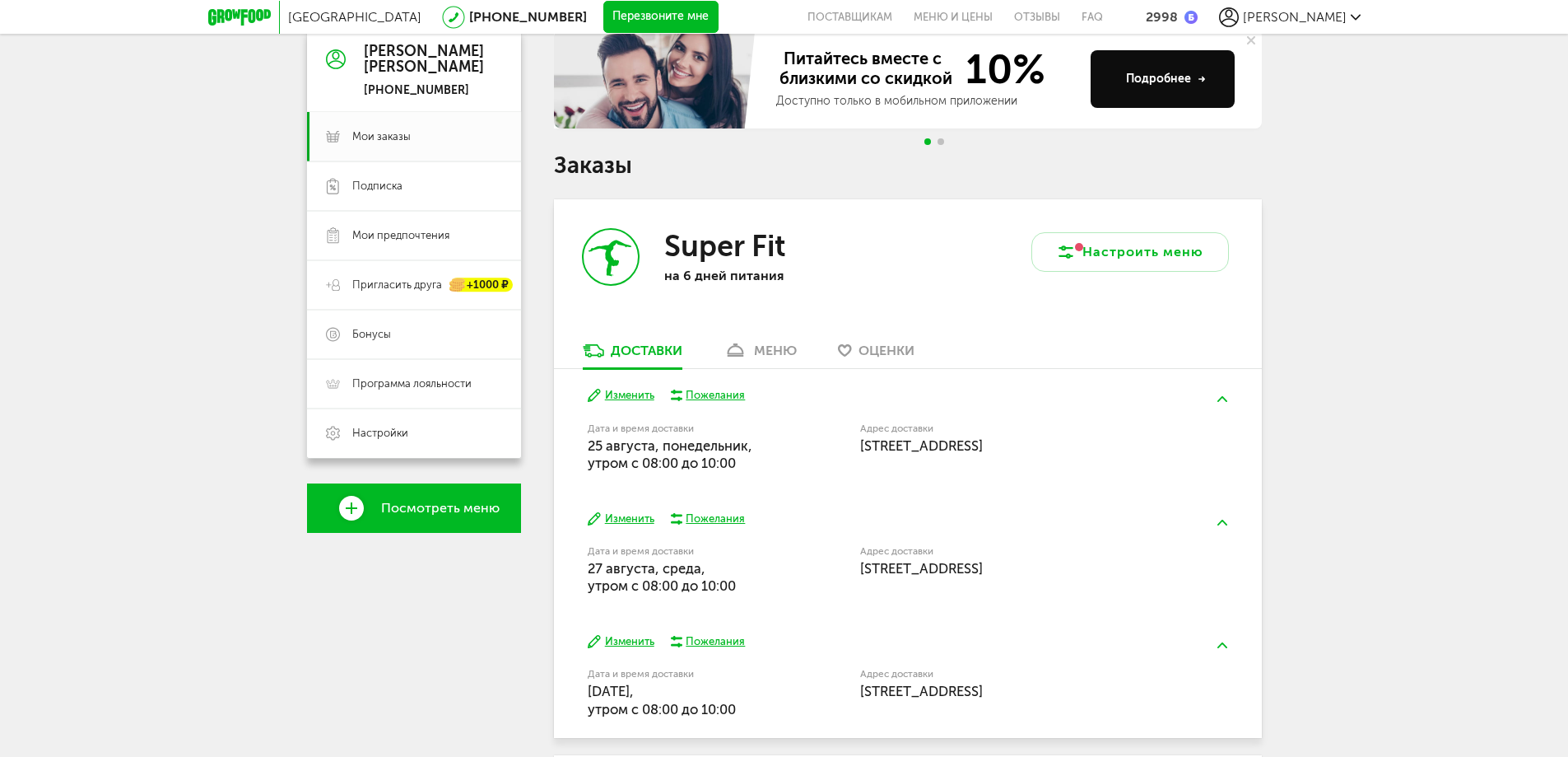
scroll to position [329, 0]
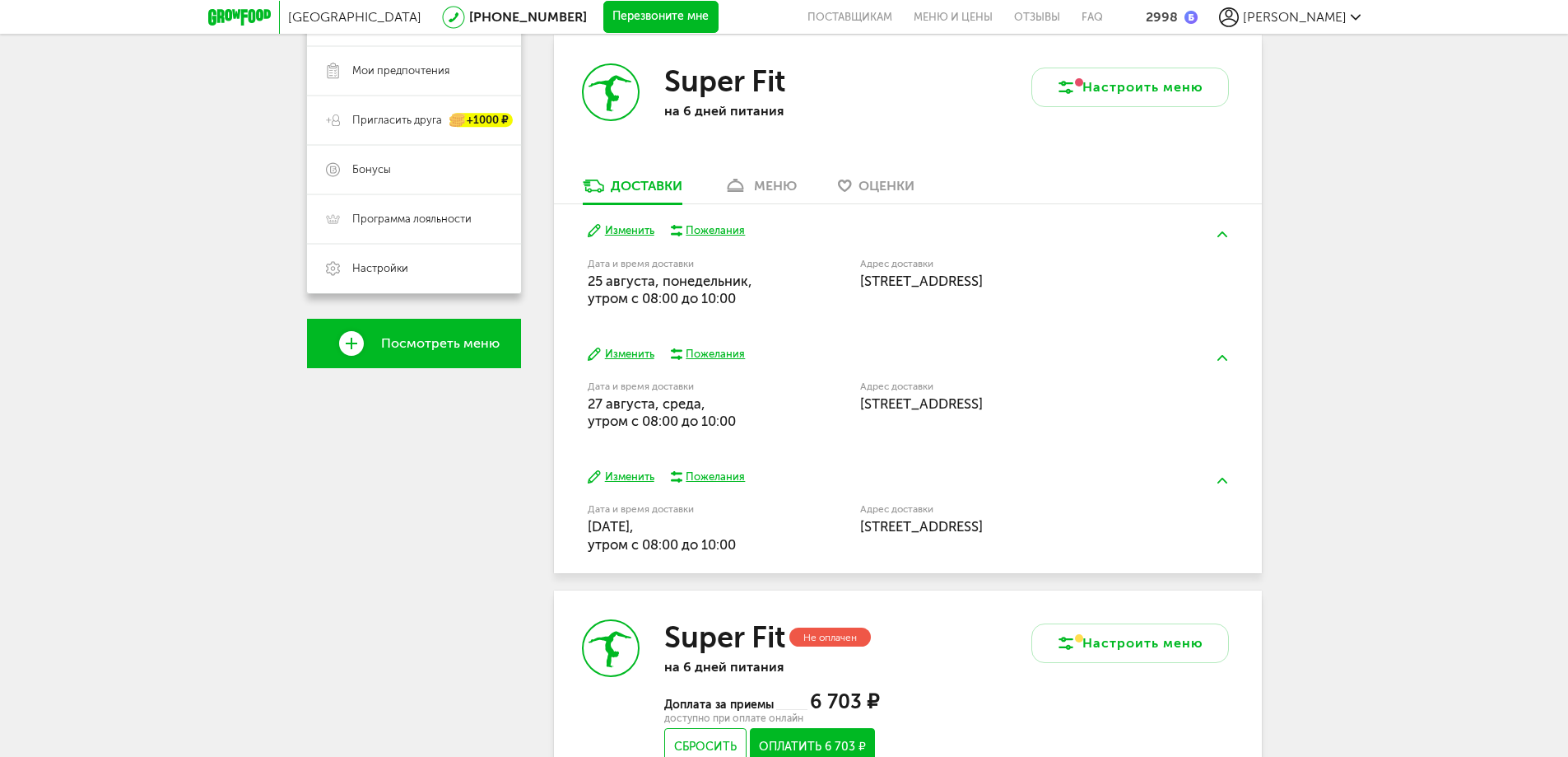
click at [614, 473] on button "Изменить" at bounding box center [621, 477] width 66 height 16
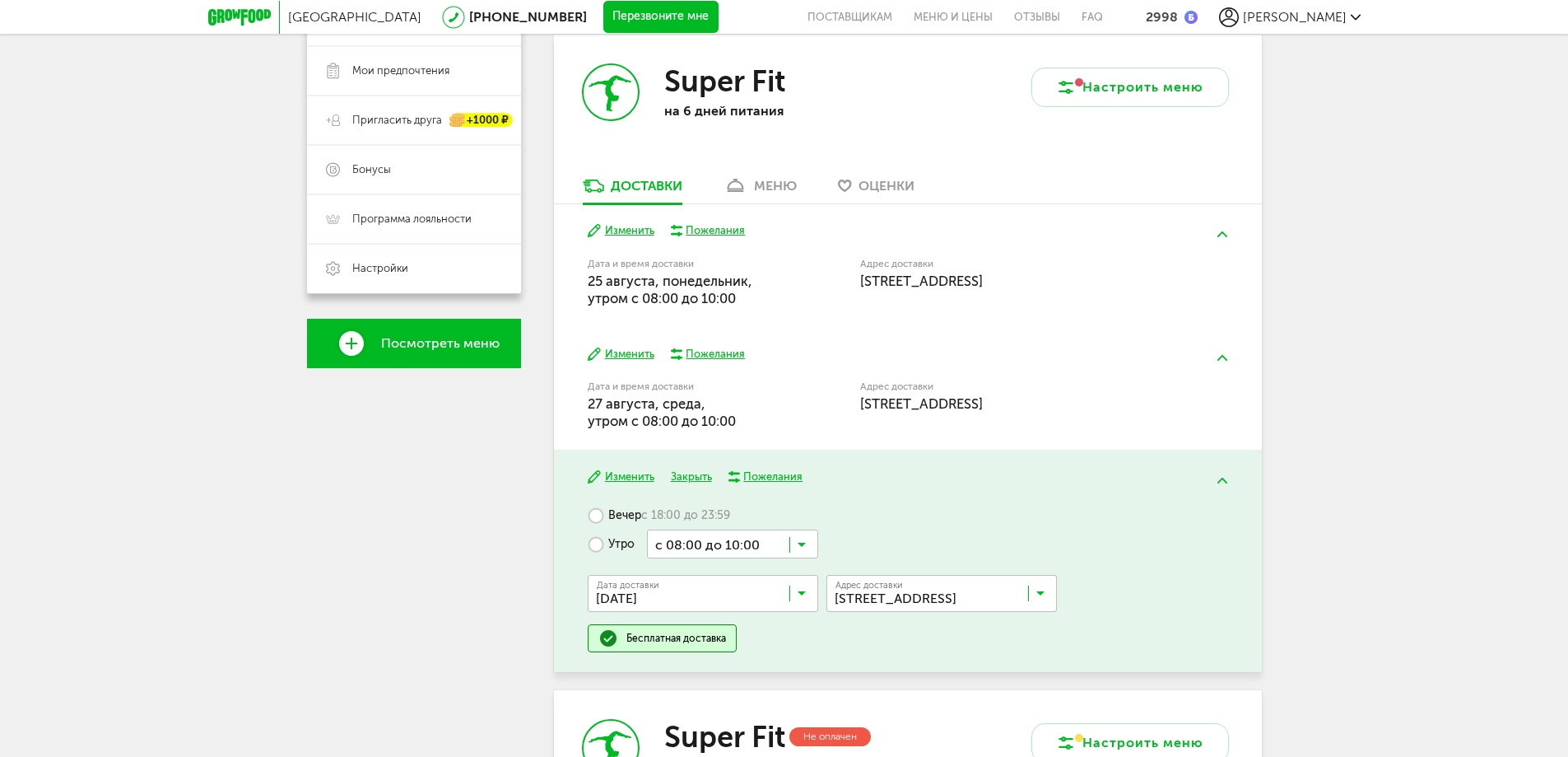
click at [1181, 500] on div "Изменить Закрыть Пожелания Вечер с 18:00 до 23:59 Утро с 08:00 до 10:00 Загрузк…" at bounding box center [908, 561] width 708 height 223
click at [1412, 445] on div "Москва [PHONE_NUMBER] Перезвоните мне поставщикам Меню и цены Отзывы FAQ 2998 […" at bounding box center [784, 523] width 1568 height 1704
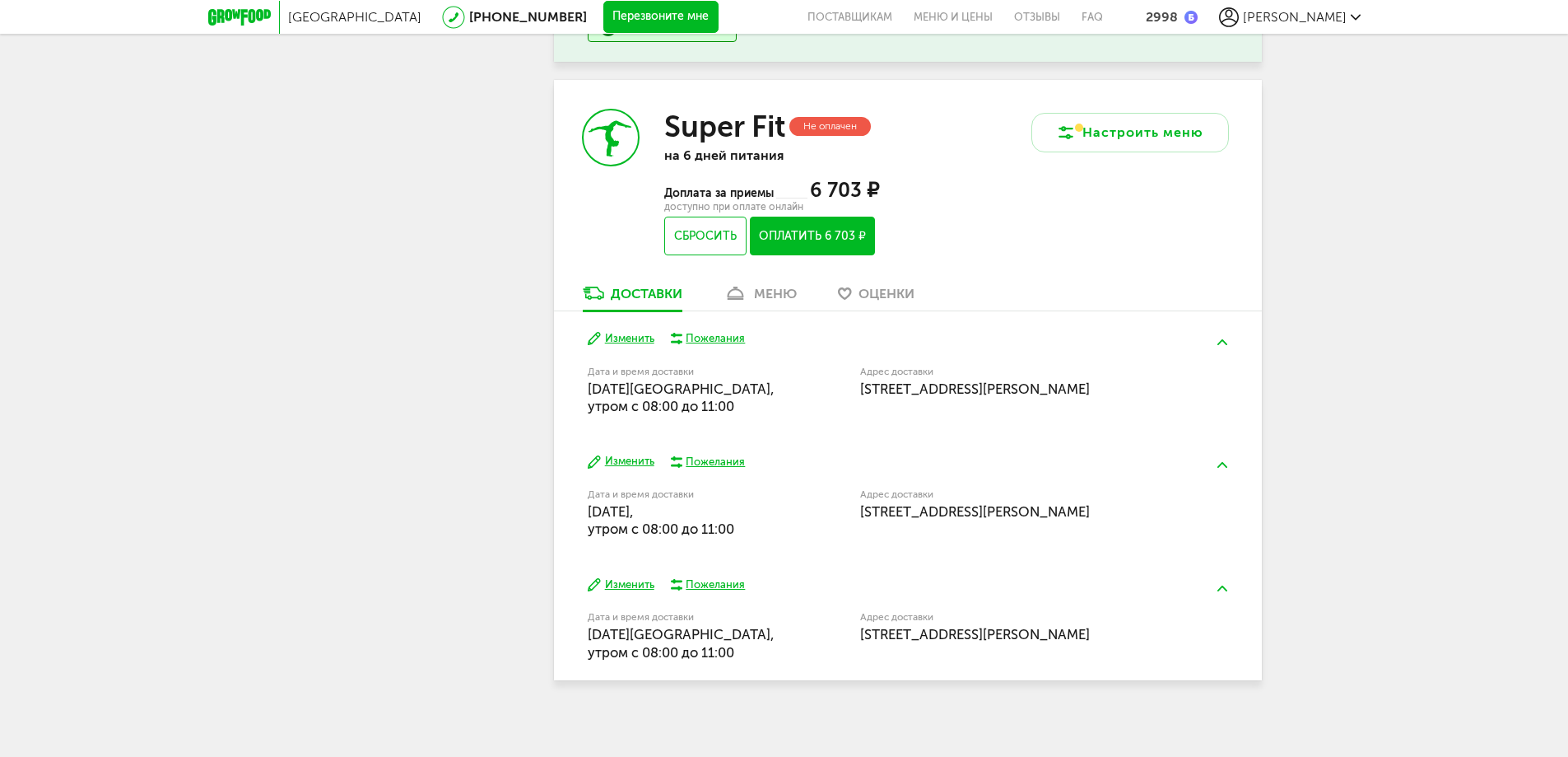
scroll to position [947, 0]
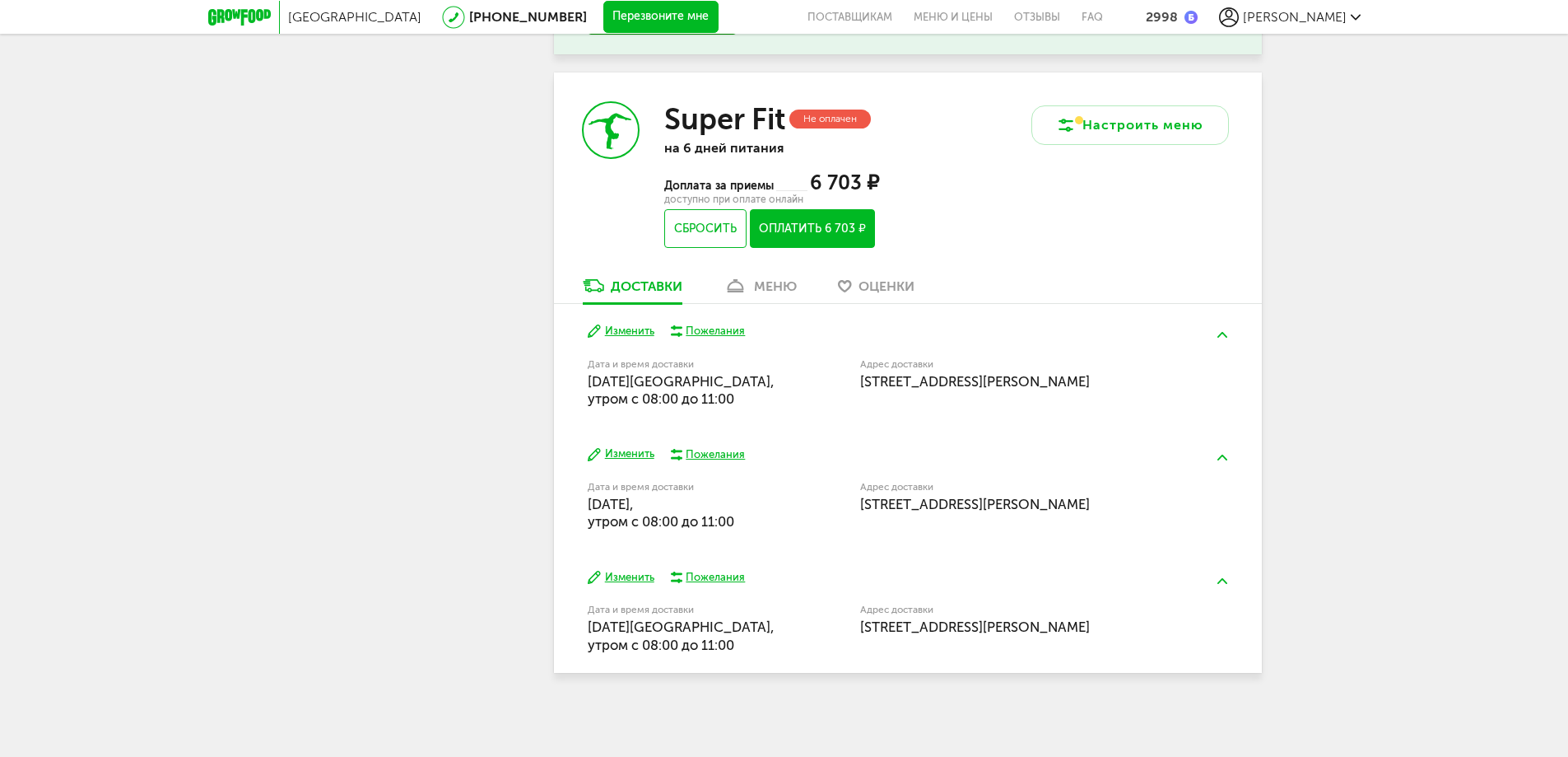
click at [624, 451] on button "Изменить" at bounding box center [621, 454] width 66 height 16
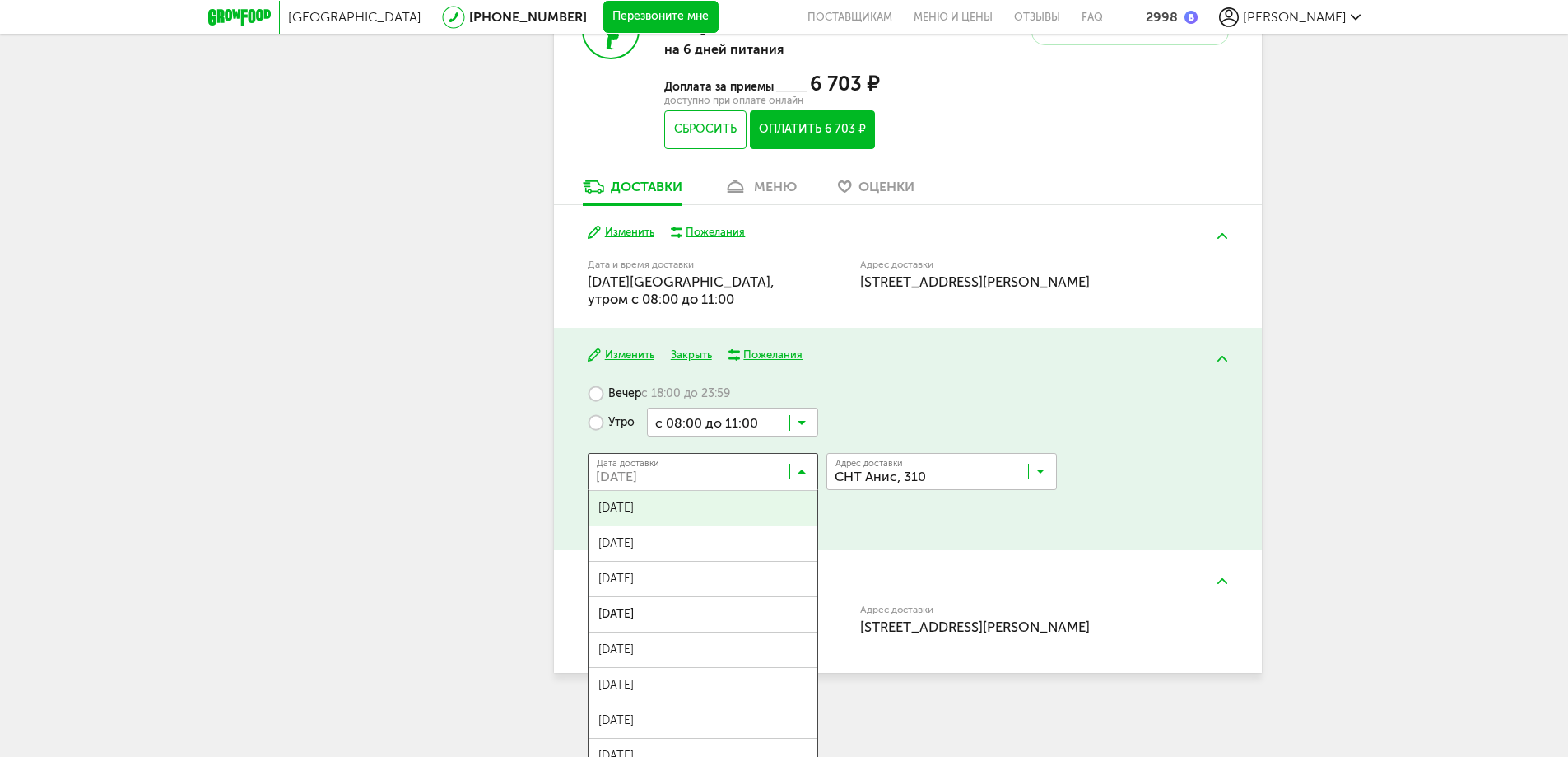
click at [801, 472] on icon at bounding box center [801, 475] width 8 height 17
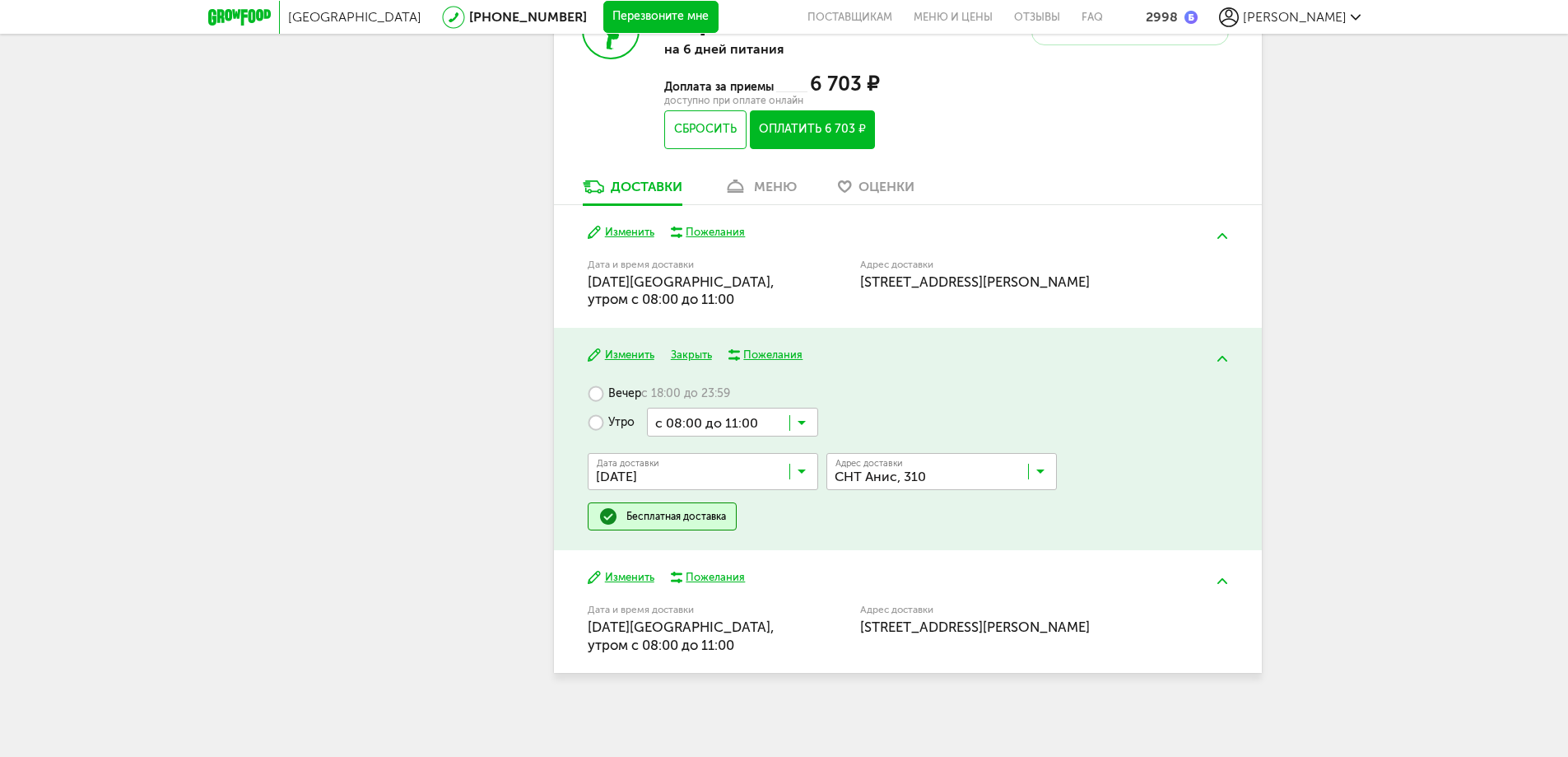
click at [664, 610] on span "10 сентября, среда" at bounding box center [703, 615] width 229 height 35
click at [1043, 467] on icon at bounding box center [1041, 475] width 8 height 17
click at [921, 505] on span "[STREET_ADDRESS]" at bounding box center [889, 509] width 104 height 35
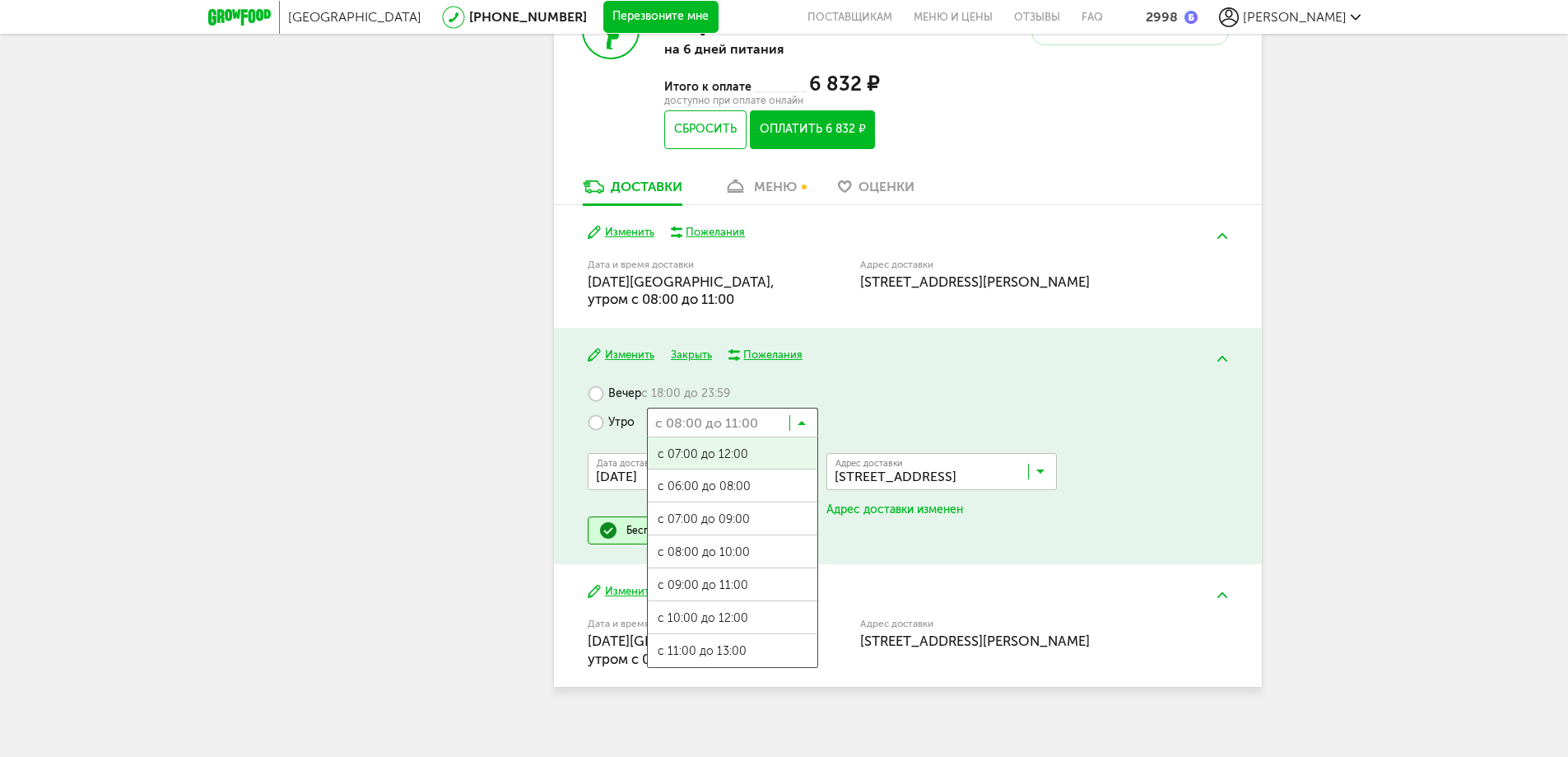
click at [798, 426] on icon at bounding box center [801, 427] width 8 height 17
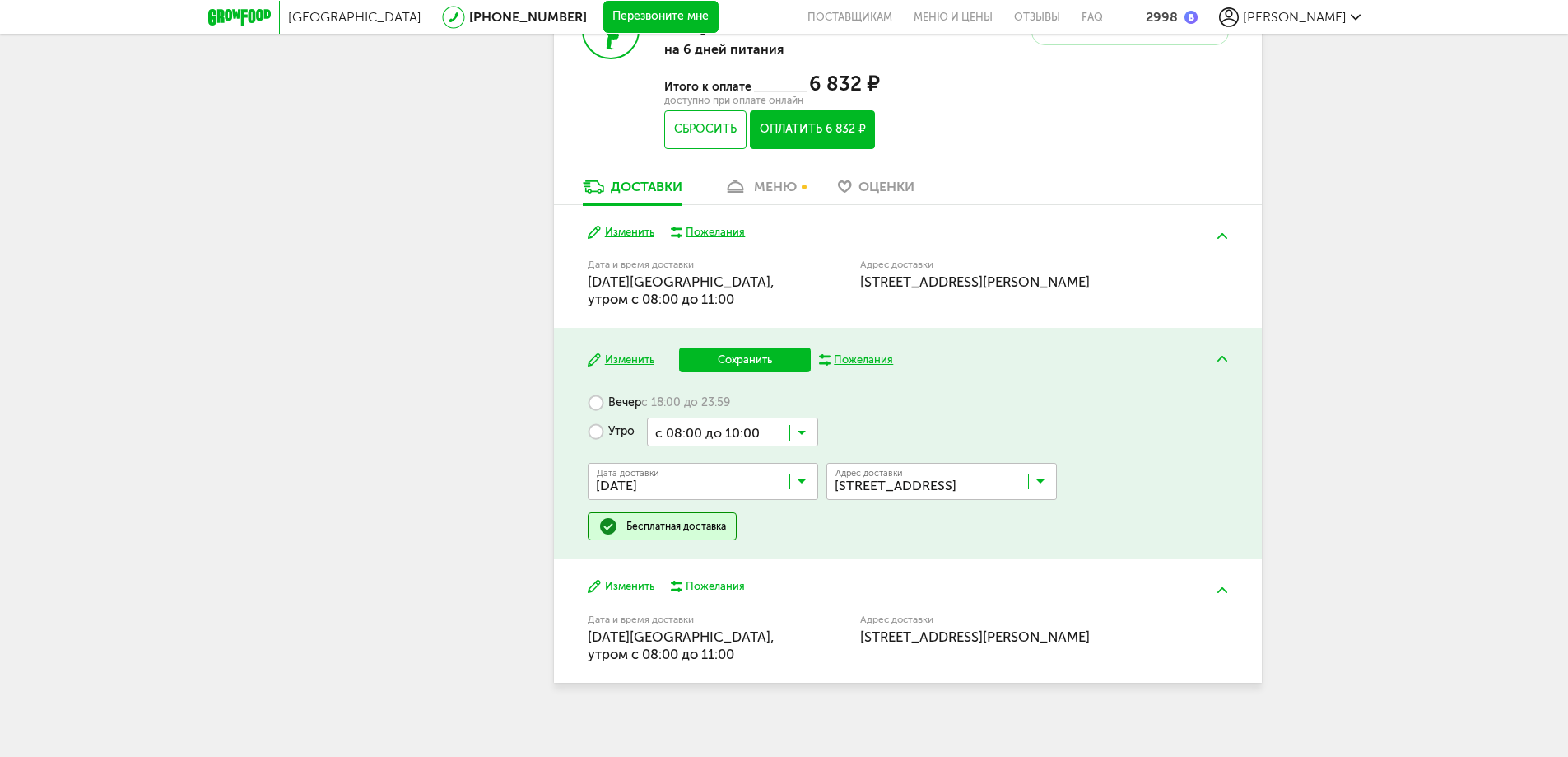
click at [705, 545] on span "с 08:00 до 10:00" at bounding box center [733, 563] width 169 height 35
click at [741, 354] on button "Сохранить" at bounding box center [745, 360] width 132 height 25
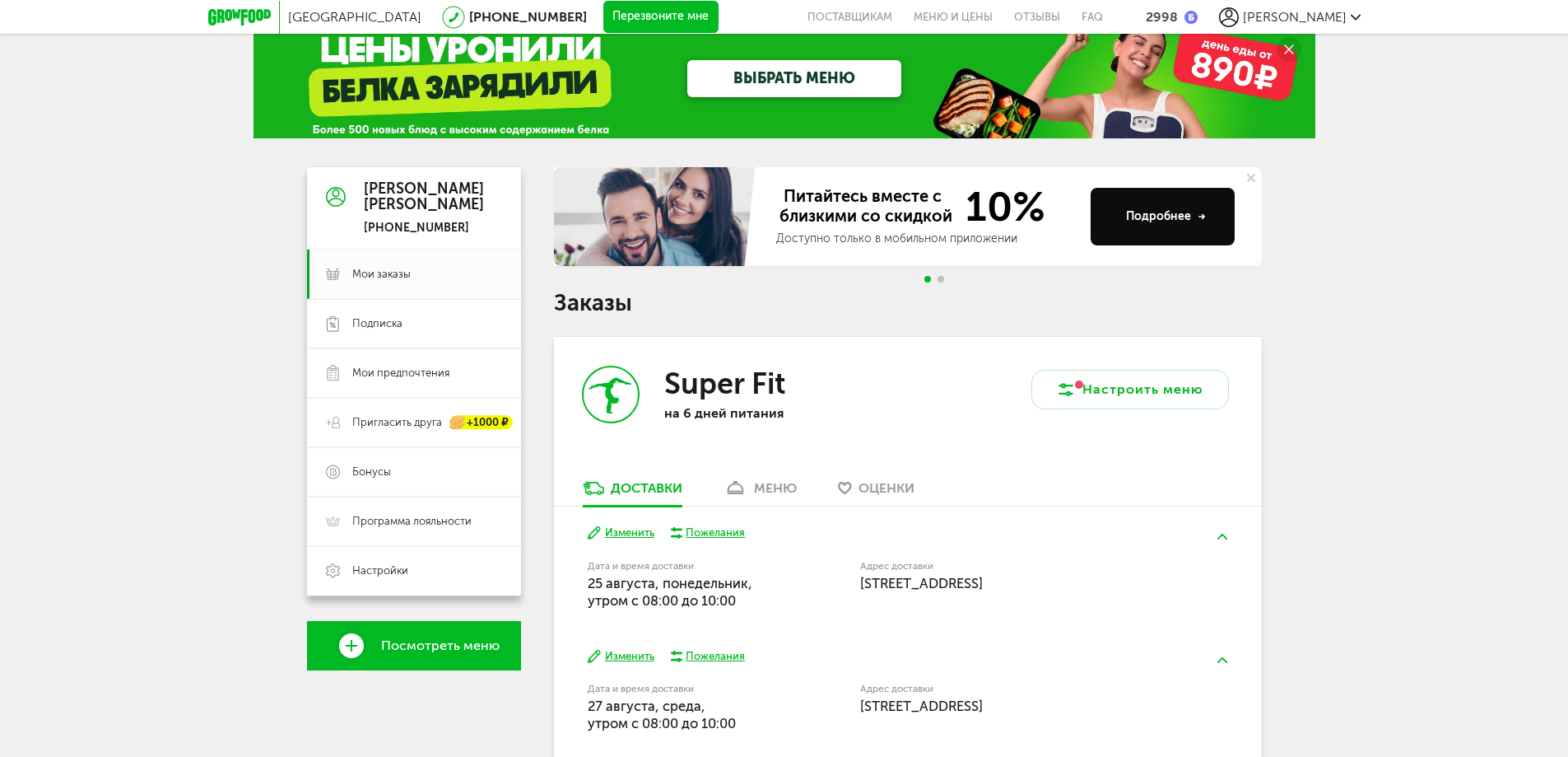
scroll to position [0, 0]
